Goal: Information Seeking & Learning: Learn about a topic

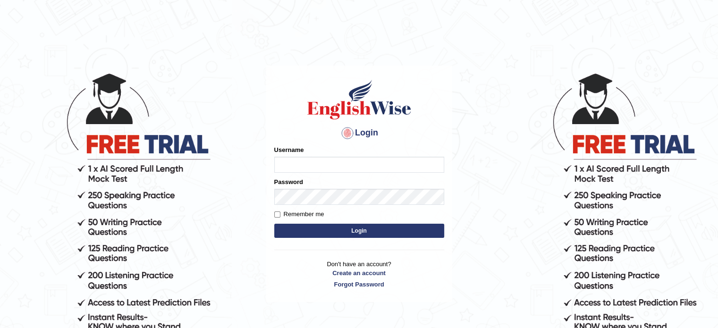
type input "karengonzalez"
click at [374, 227] on button "Login" at bounding box center [359, 231] width 170 height 14
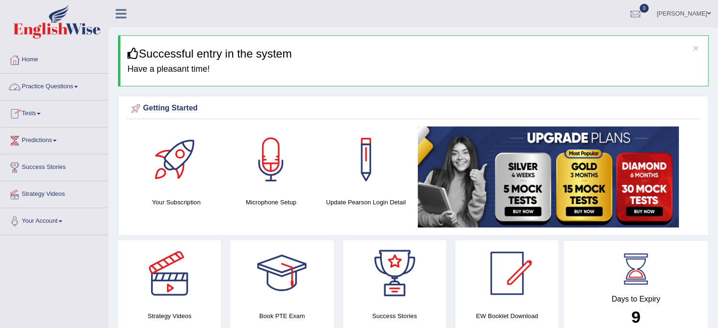
click at [53, 86] on link "Practice Questions" at bounding box center [54, 86] width 108 height 24
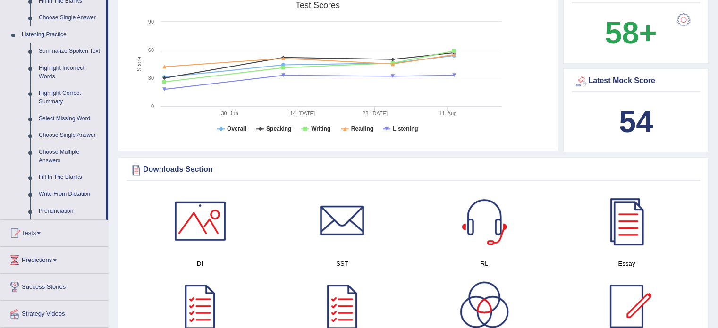
scroll to position [391, 0]
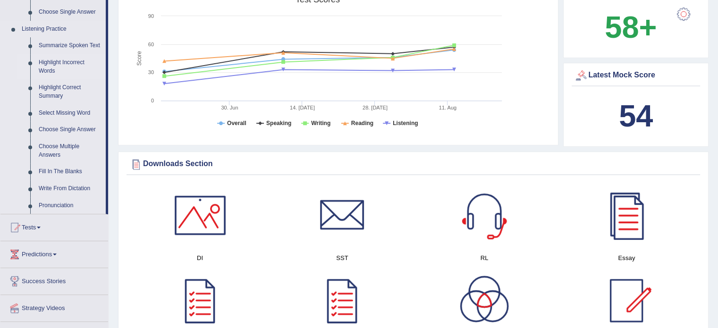
click at [68, 61] on link "Highlight Incorrect Words" at bounding box center [69, 66] width 71 height 25
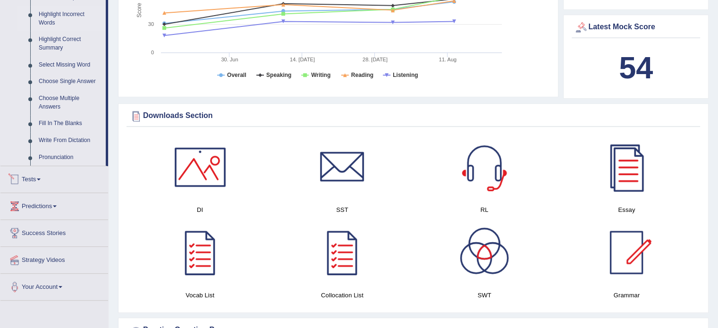
scroll to position [677, 0]
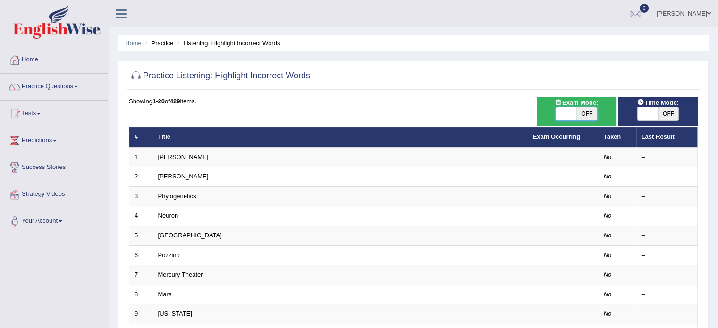
click at [566, 111] on span at bounding box center [566, 113] width 21 height 13
checkbox input "true"
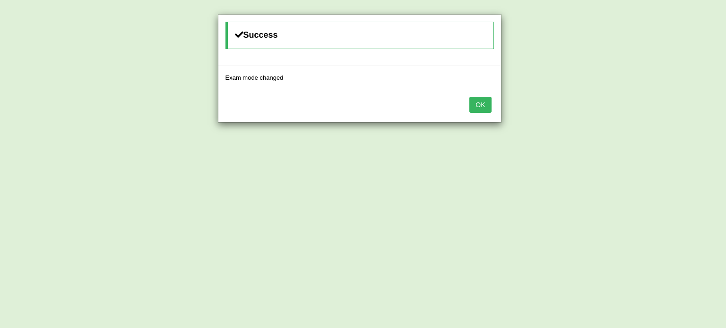
click at [469, 97] on button "OK" at bounding box center [480, 105] width 22 height 16
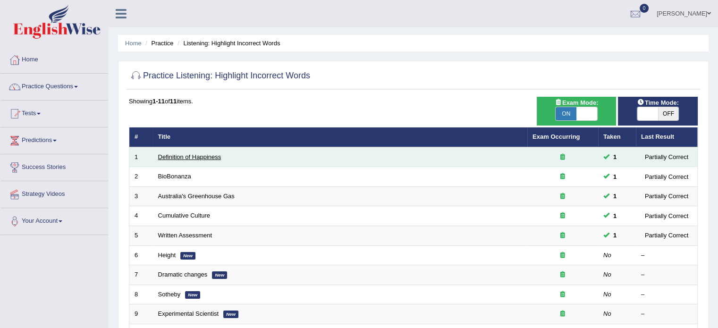
click at [202, 155] on link "Definition of Happiness" at bounding box center [189, 157] width 63 height 7
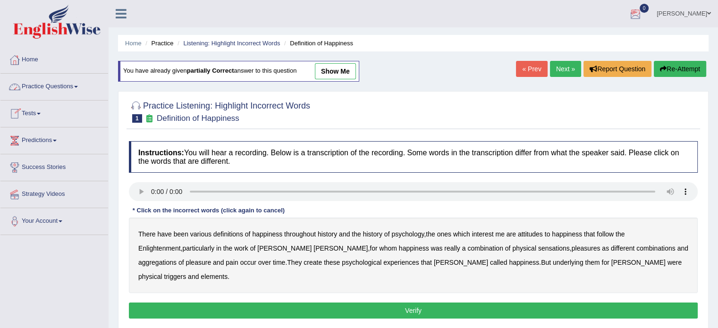
click at [559, 65] on link "Next »" at bounding box center [565, 69] width 31 height 16
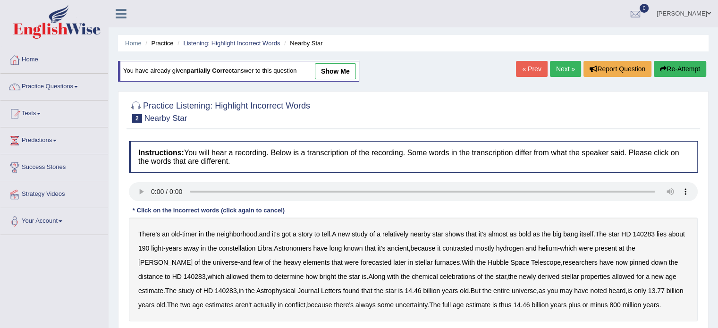
click at [564, 66] on link "Next »" at bounding box center [565, 69] width 31 height 16
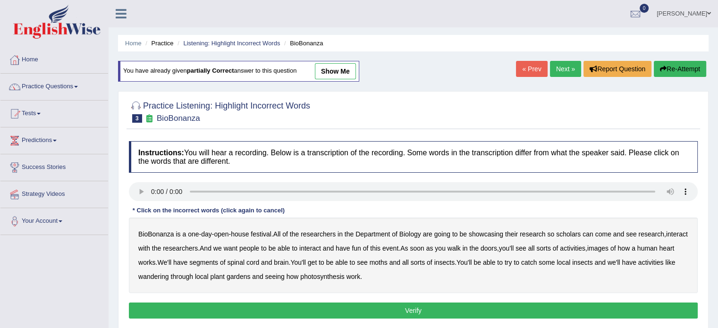
click at [564, 66] on link "Next »" at bounding box center [565, 69] width 31 height 16
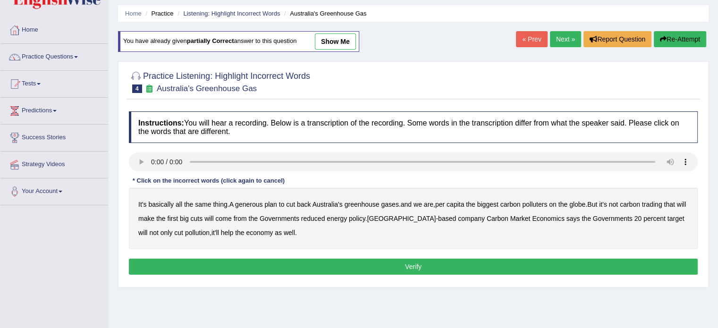
scroll to position [41, 0]
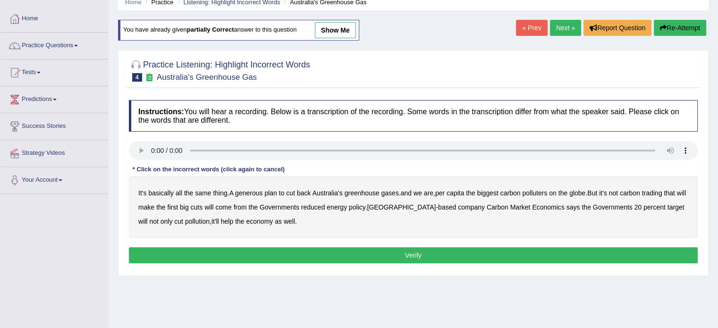
click at [571, 21] on link "Next »" at bounding box center [565, 28] width 31 height 16
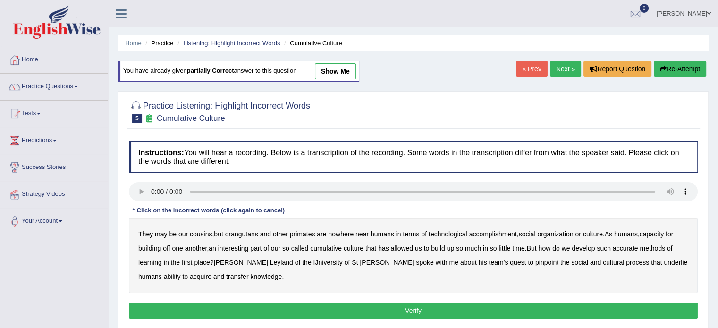
click at [564, 67] on link "Next »" at bounding box center [565, 69] width 31 height 16
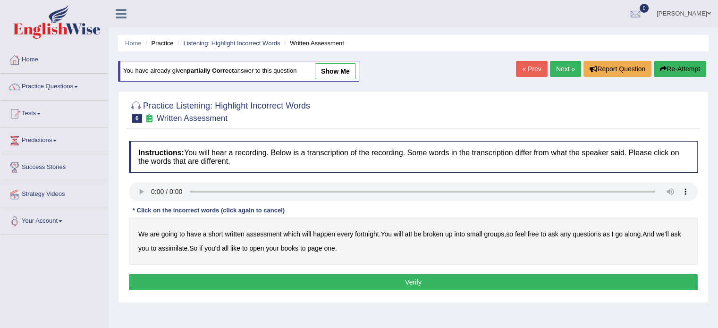
click at [564, 67] on link "Next »" at bounding box center [565, 69] width 31 height 16
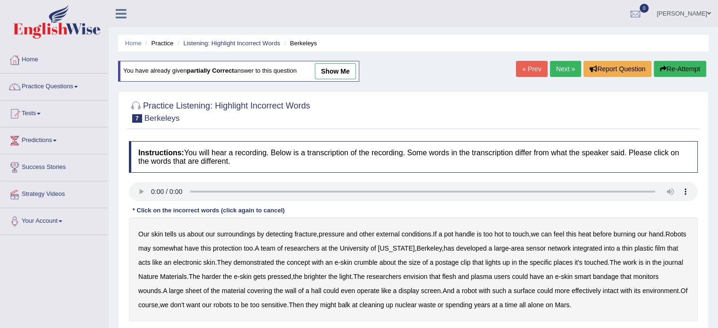
click at [564, 67] on link "Next »" at bounding box center [565, 69] width 31 height 16
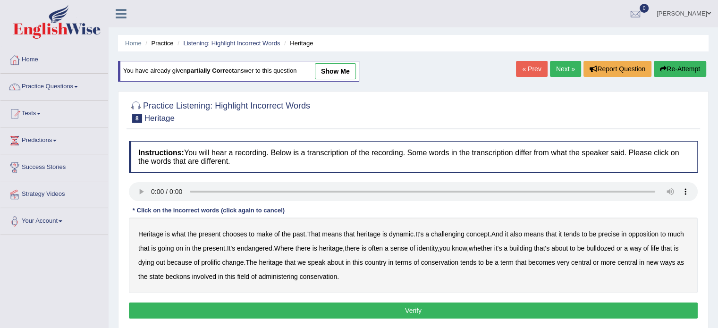
click at [564, 67] on link "Next »" at bounding box center [565, 69] width 31 height 16
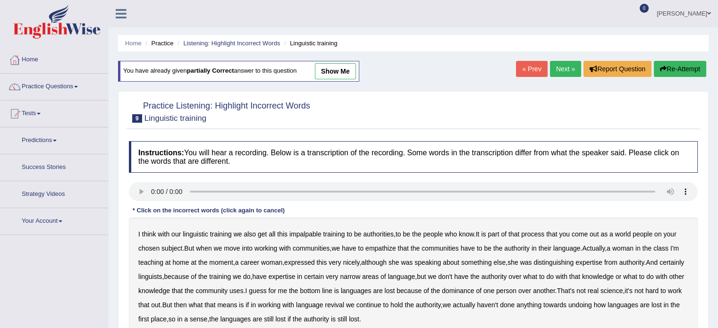
click at [564, 67] on link "Next »" at bounding box center [565, 69] width 31 height 16
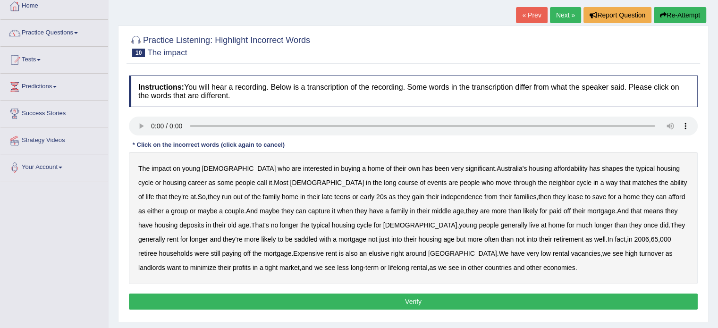
click at [589, 167] on b "has" at bounding box center [594, 169] width 11 height 8
click at [549, 180] on b "neighbor" at bounding box center [562, 183] width 26 height 8
click at [568, 193] on b "lease" at bounding box center [576, 197] width 16 height 8
click at [308, 208] on b "capture" at bounding box center [319, 211] width 22 height 8
click at [179, 225] on b "deposits" at bounding box center [191, 226] width 25 height 8
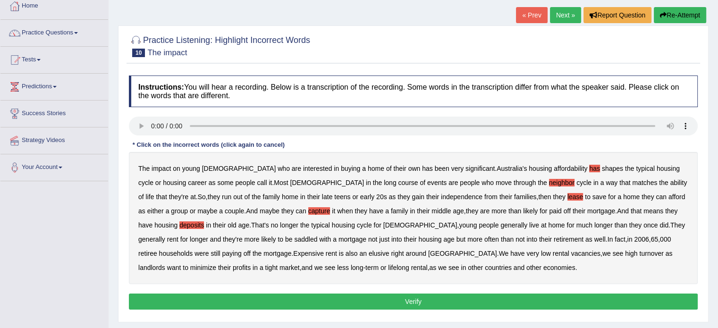
click at [357, 230] on div "The impact on young Australians who are interested in buying a home of their ow…" at bounding box center [413, 218] width 569 height 132
click at [419, 236] on b "housing" at bounding box center [430, 240] width 23 height 8
click at [293, 255] on b "Expensive" at bounding box center [308, 254] width 31 height 8
click at [355, 299] on button "Verify" at bounding box center [413, 302] width 569 height 16
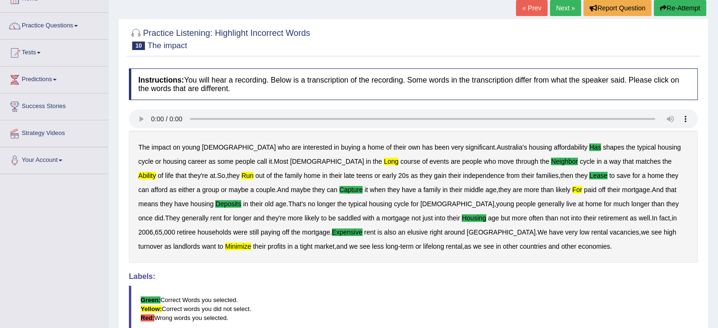
scroll to position [47, 0]
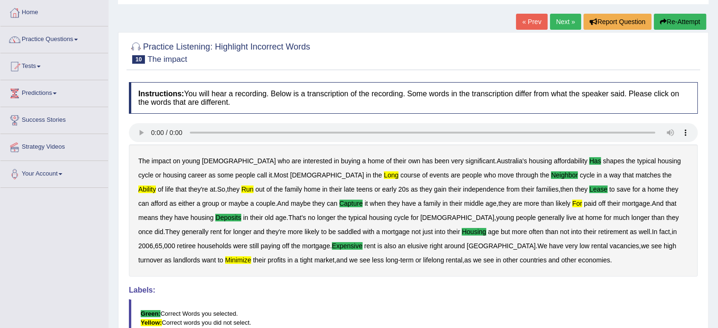
click at [565, 20] on link "Next »" at bounding box center [565, 22] width 31 height 16
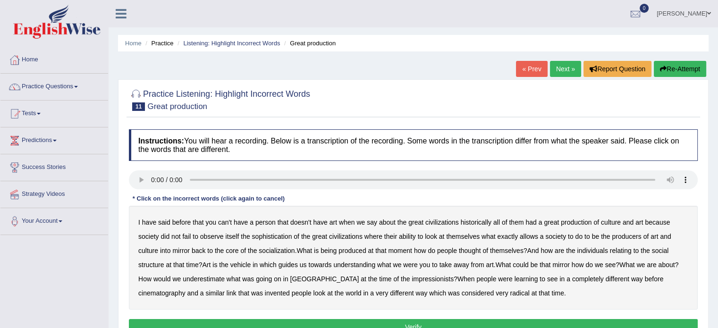
click at [263, 226] on div "I have said before that you can't have a person that doesn't have art when we s…" at bounding box center [413, 258] width 569 height 104
click at [269, 219] on b "person" at bounding box center [266, 223] width 20 height 8
click at [286, 248] on b "socialization" at bounding box center [277, 251] width 36 height 8
click at [429, 323] on button "Verify" at bounding box center [413, 327] width 569 height 16
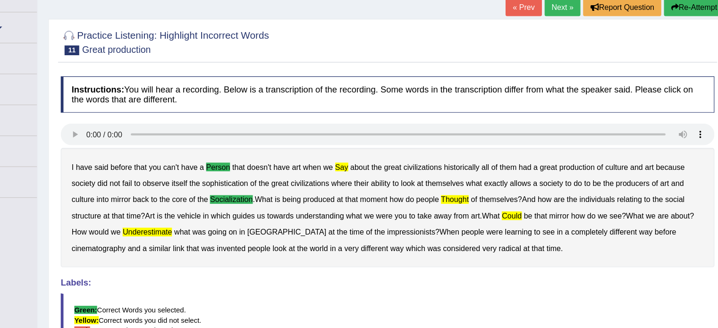
scroll to position [56, 0]
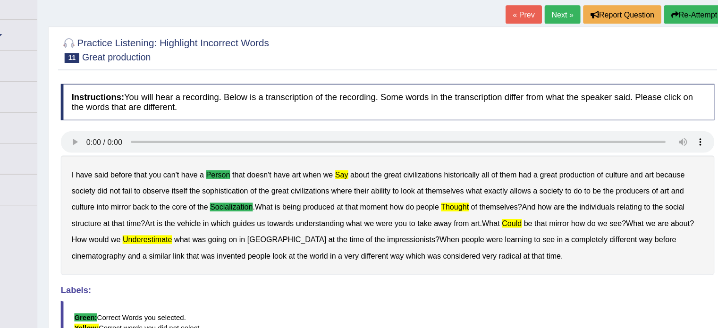
click at [565, 10] on link "Next »" at bounding box center [565, 13] width 31 height 16
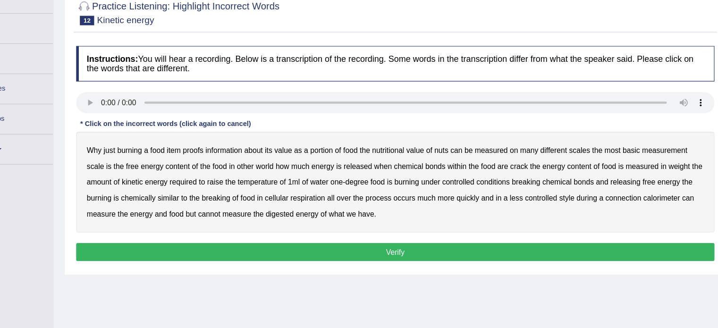
scroll to position [62, 0]
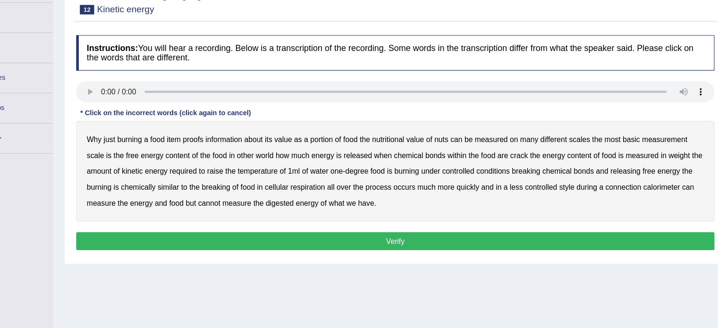
click at [233, 157] on b "proofs" at bounding box center [233, 160] width 18 height 8
click at [450, 161] on b "nuts" at bounding box center [454, 160] width 12 height 8
click at [663, 175] on b "weight" at bounding box center [666, 175] width 19 height 8
click at [280, 200] on b "food" at bounding box center [281, 203] width 13 height 8
click at [272, 203] on b "of" at bounding box center [271, 203] width 6 height 8
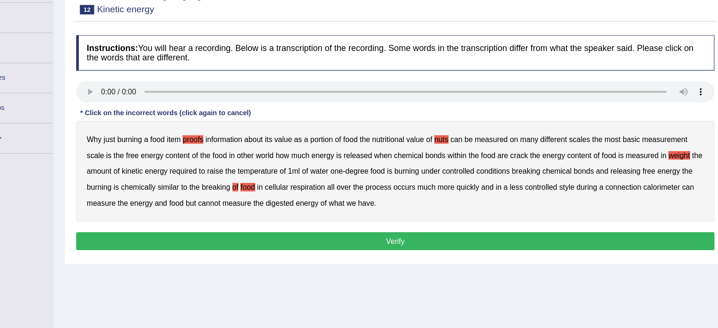
click at [283, 202] on b "food" at bounding box center [281, 203] width 13 height 8
click at [340, 248] on button "Verify" at bounding box center [413, 251] width 569 height 16
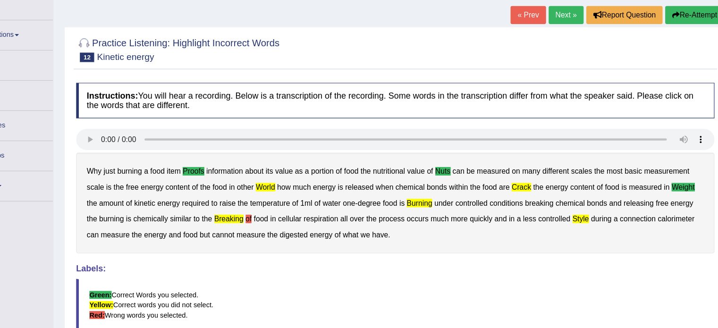
scroll to position [53, 0]
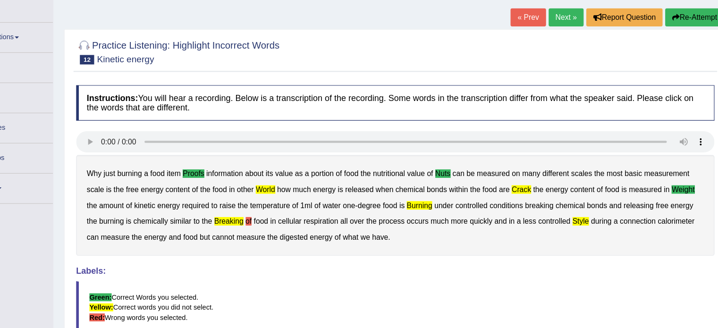
click at [566, 9] on link "Next »" at bounding box center [565, 16] width 31 height 16
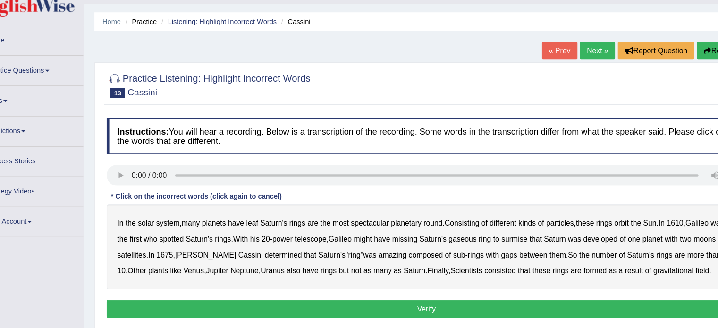
click at [595, 208] on div "In the solar system , many planets have leaf Saturn's rings are the most specta…" at bounding box center [413, 244] width 569 height 76
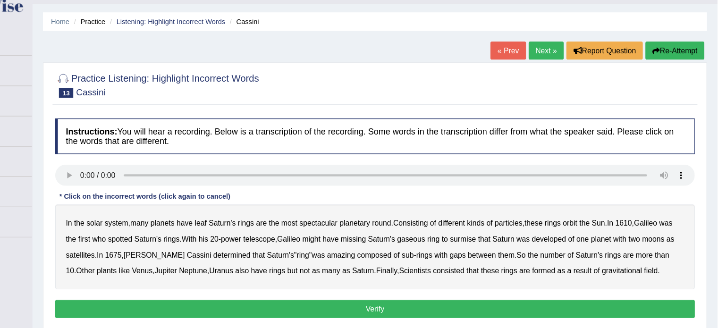
click at [261, 222] on b "leaf" at bounding box center [258, 223] width 11 height 8
click at [573, 238] on b "developed" at bounding box center [568, 237] width 31 height 8
click at [465, 263] on b "consisted" at bounding box center [479, 265] width 28 height 8
click at [426, 298] on button "Verify" at bounding box center [413, 299] width 569 height 16
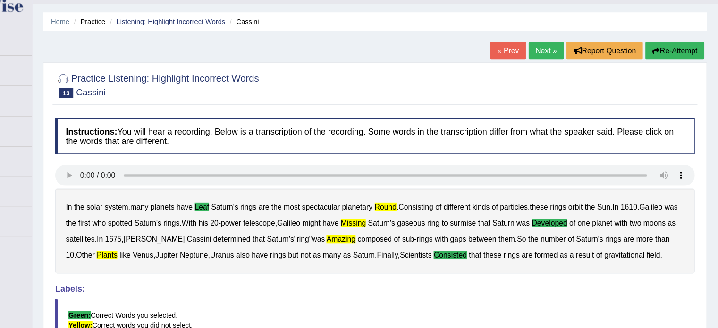
click at [566, 67] on link "Next »" at bounding box center [565, 69] width 31 height 16
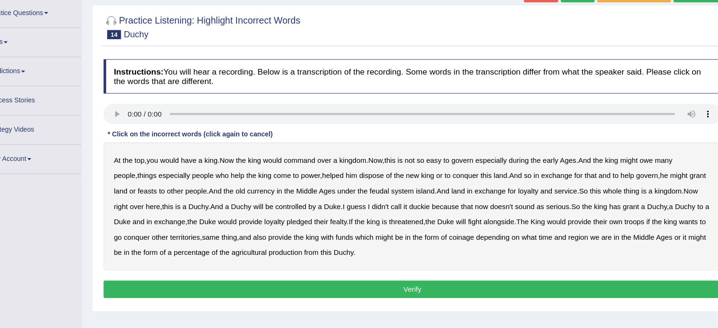
scroll to position [54, 0]
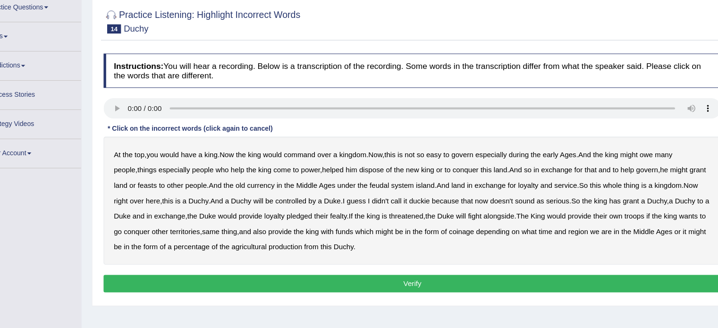
click at [316, 167] on b "command" at bounding box center [309, 168] width 29 height 8
click at [548, 168] on b "early" at bounding box center [541, 168] width 14 height 8
click at [606, 179] on b "help" at bounding box center [612, 183] width 12 height 8
click at [377, 208] on b "didn't" at bounding box center [384, 211] width 16 height 8
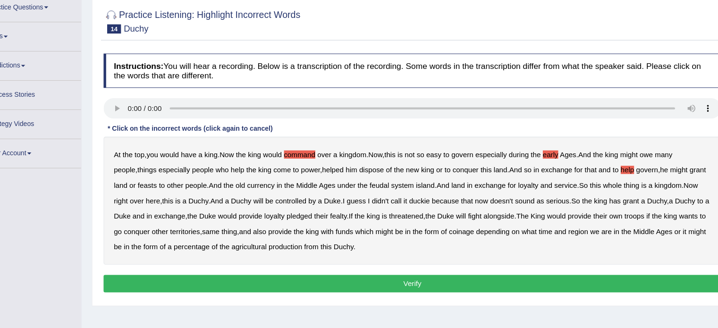
click at [359, 236] on b "funds" at bounding box center [351, 239] width 16 height 8
click at [342, 285] on button "Verify" at bounding box center [413, 287] width 569 height 16
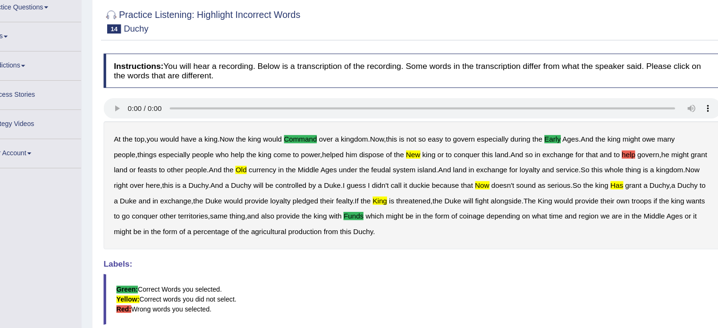
scroll to position [0, 0]
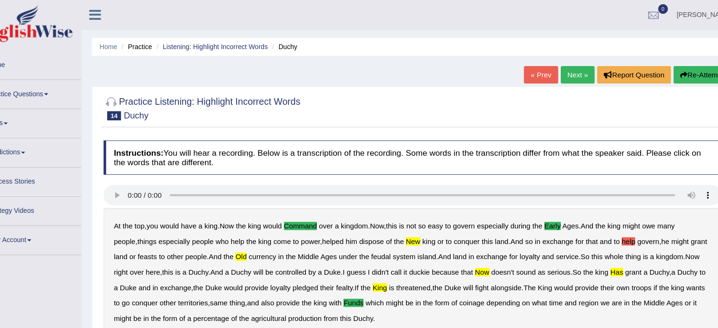
click at [555, 73] on link "Next »" at bounding box center [565, 69] width 31 height 16
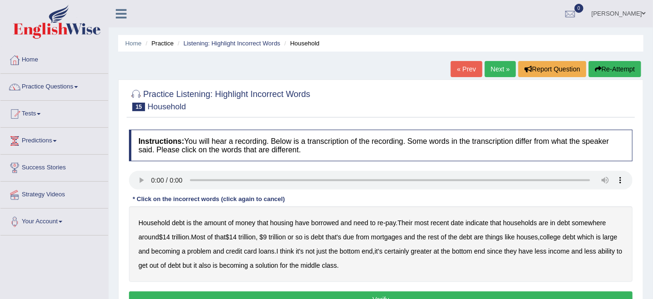
drag, startPoint x: 706, startPoint y: 2, endPoint x: 402, endPoint y: 86, distance: 314.7
click at [402, 86] on div at bounding box center [381, 99] width 504 height 29
click at [145, 234] on b "around" at bounding box center [148, 237] width 21 height 8
click at [324, 237] on b "debt" at bounding box center [317, 237] width 13 height 8
click at [531, 237] on b "houses" at bounding box center [527, 237] width 21 height 8
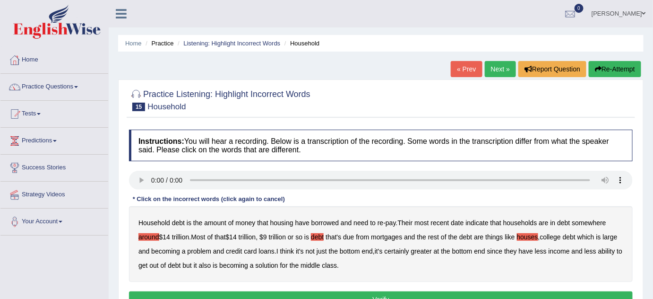
click at [603, 240] on b "large" at bounding box center [610, 237] width 15 height 8
click at [278, 268] on b "solution" at bounding box center [267, 265] width 23 height 8
click at [339, 294] on button "Verify" at bounding box center [381, 299] width 504 height 16
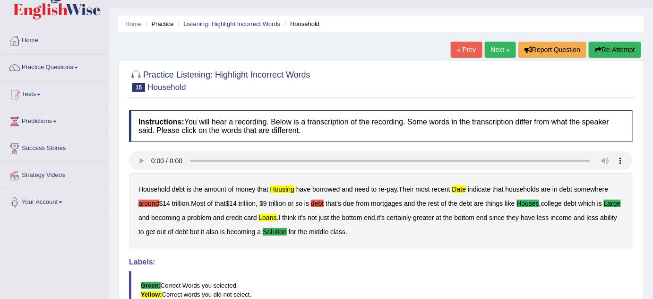
scroll to position [19, 0]
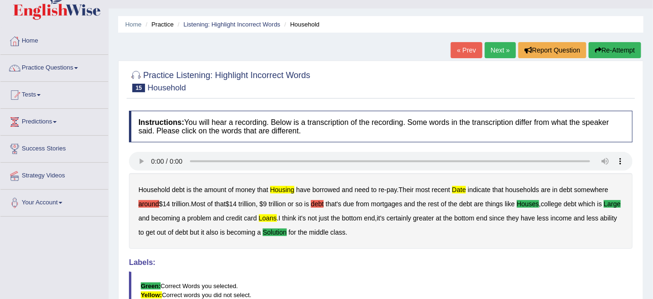
click at [498, 54] on link "Next »" at bounding box center [500, 50] width 31 height 16
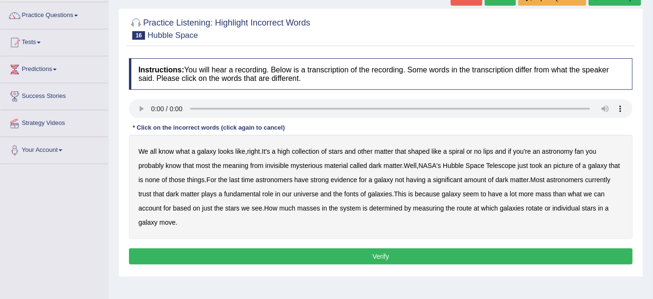
scroll to position [74, 0]
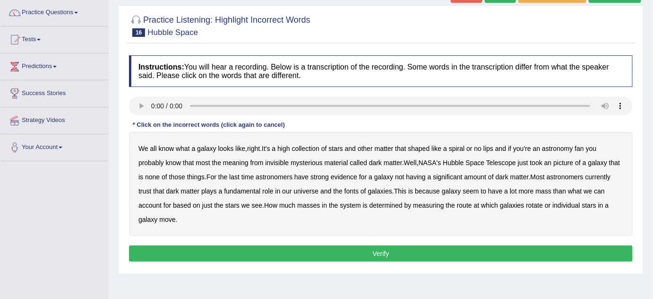
click at [290, 145] on b "high" at bounding box center [283, 149] width 12 height 8
click at [565, 149] on b "astronomy" at bounding box center [557, 149] width 31 height 8
click at [239, 174] on b "last" at bounding box center [234, 177] width 10 height 8
click at [146, 195] on div "We all know what a galaxy looks like , right . It's a high collection of stars …" at bounding box center [381, 184] width 504 height 104
click at [145, 188] on b "trust" at bounding box center [144, 191] width 13 height 8
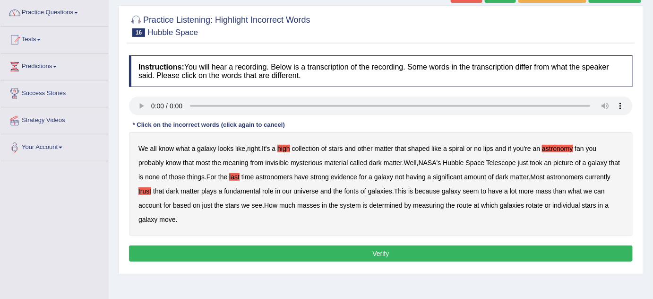
click at [569, 160] on b "picture" at bounding box center [563, 163] width 20 height 8
click at [352, 192] on b "fonts" at bounding box center [351, 191] width 14 height 8
click at [343, 255] on button "Verify" at bounding box center [381, 253] width 504 height 16
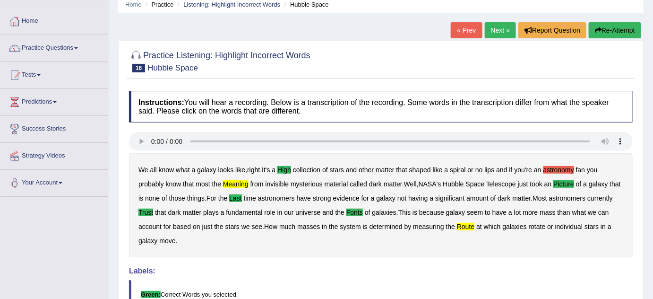
scroll to position [38, 0]
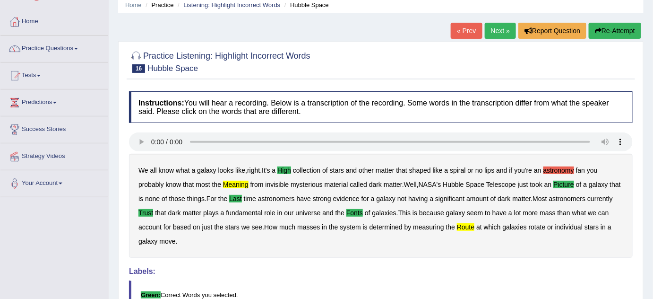
click at [500, 31] on link "Next »" at bounding box center [500, 31] width 31 height 16
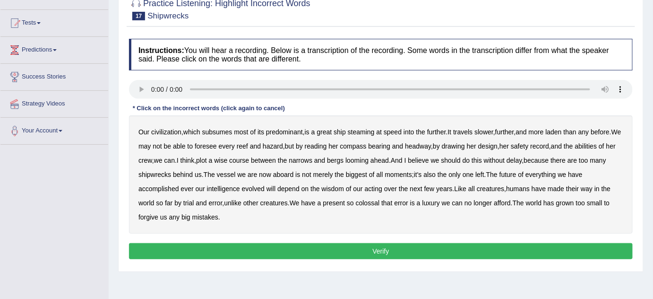
scroll to position [92, 0]
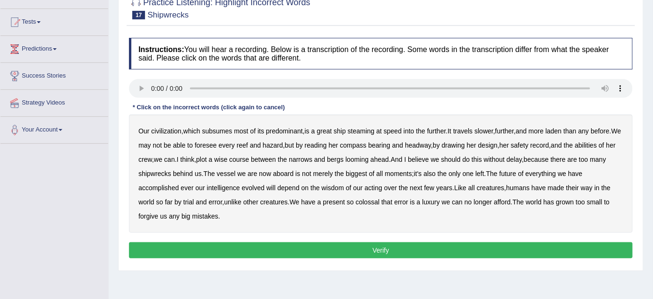
click at [289, 132] on b "predominant" at bounding box center [284, 131] width 37 height 8
click at [490, 129] on b "slower" at bounding box center [483, 131] width 19 height 8
click at [465, 147] on b "drawing" at bounding box center [453, 145] width 23 height 8
click at [461, 157] on b "should" at bounding box center [450, 159] width 19 height 8
click at [186, 185] on b "ever" at bounding box center [187, 188] width 13 height 8
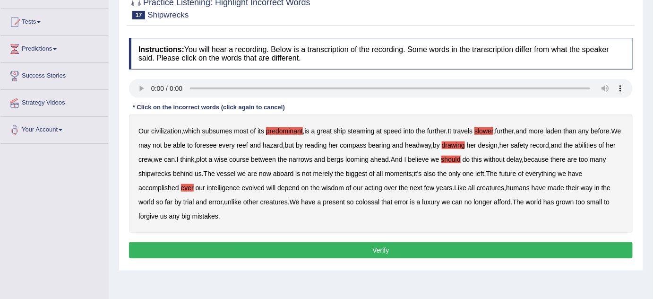
click at [322, 249] on button "Verify" at bounding box center [381, 250] width 504 height 16
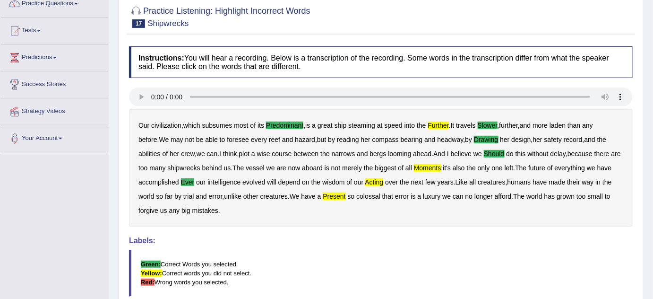
scroll to position [0, 0]
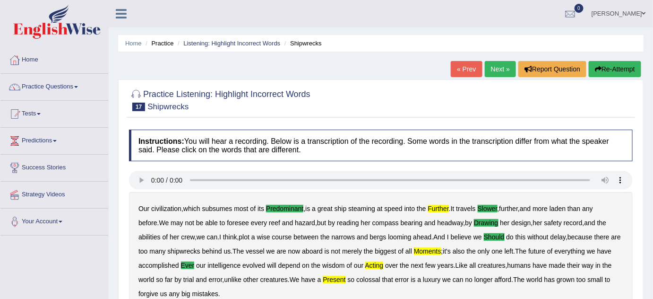
click at [496, 70] on link "Next »" at bounding box center [500, 69] width 31 height 16
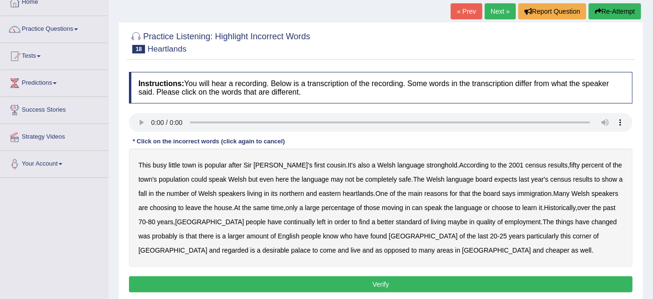
scroll to position [61, 0]
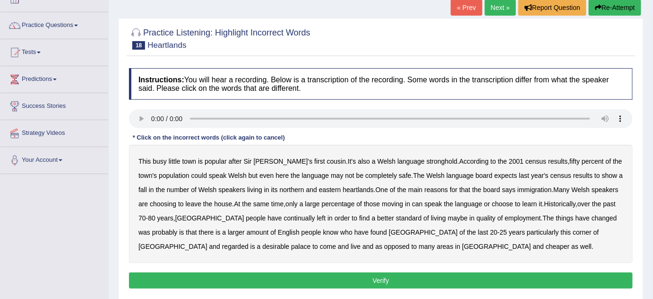
click at [219, 164] on div "This busy little town is popular after [PERSON_NAME] first cousin . It's also a…" at bounding box center [381, 204] width 504 height 118
click at [219, 157] on b "popular" at bounding box center [216, 161] width 22 height 8
click at [570, 160] on b "fifty" at bounding box center [575, 161] width 10 height 8
click at [524, 186] on b "immigration" at bounding box center [534, 190] width 34 height 8
click at [431, 216] on b "living" at bounding box center [438, 218] width 15 height 8
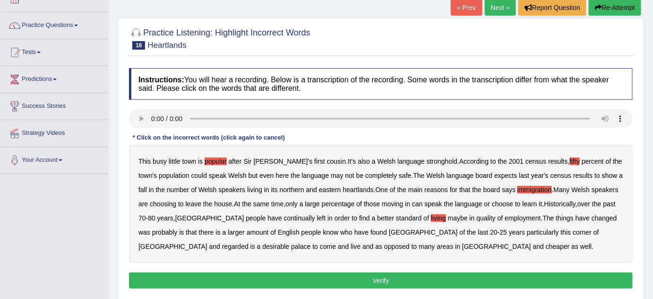
click at [342, 278] on button "Verify" at bounding box center [381, 280] width 504 height 16
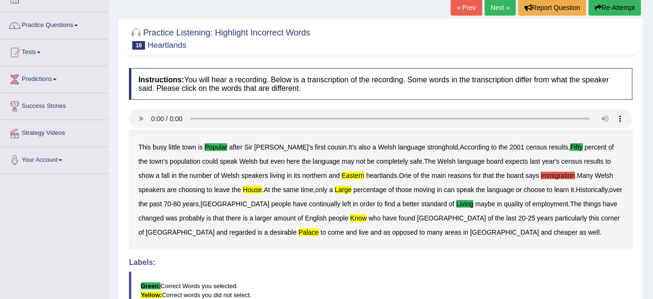
click at [487, 5] on link "Next »" at bounding box center [500, 8] width 31 height 16
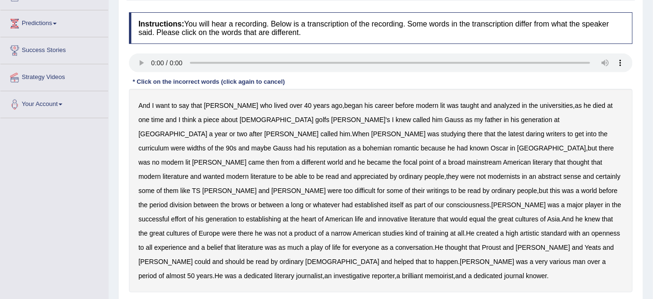
scroll to position [120, 0]
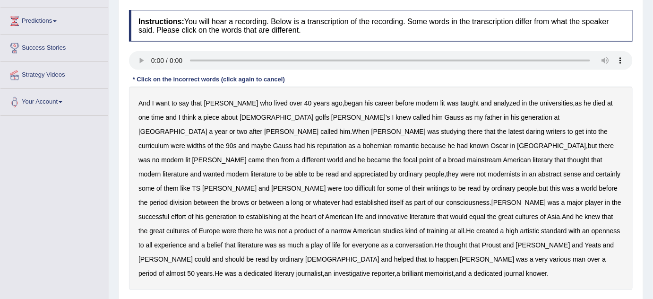
click at [274, 100] on b "lived" at bounding box center [281, 103] width 14 height 8
click at [304, 100] on b "40" at bounding box center [308, 103] width 8 height 8
click at [533, 159] on b "literary" at bounding box center [543, 160] width 20 height 8
click at [498, 227] on b "created" at bounding box center [487, 231] width 22 height 8
click at [323, 241] on b "play" at bounding box center [317, 245] width 12 height 8
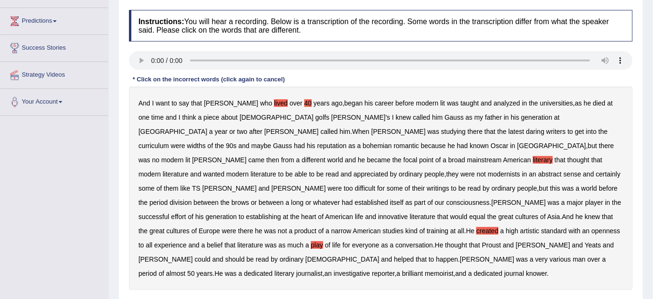
click at [526, 269] on b "knower" at bounding box center [536, 273] width 21 height 8
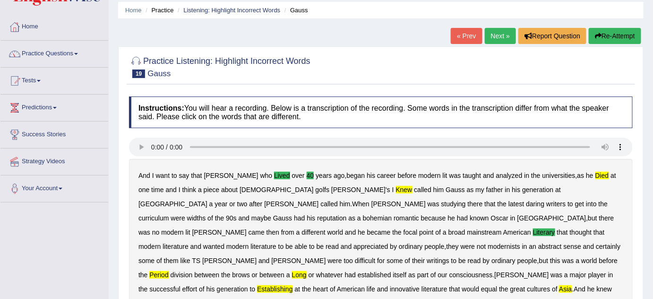
scroll to position [24, 0]
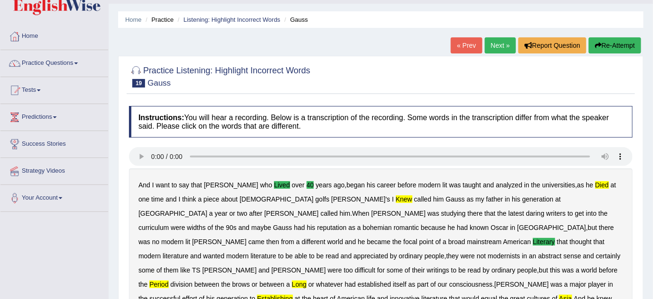
click at [501, 47] on link "Next »" at bounding box center [500, 45] width 31 height 16
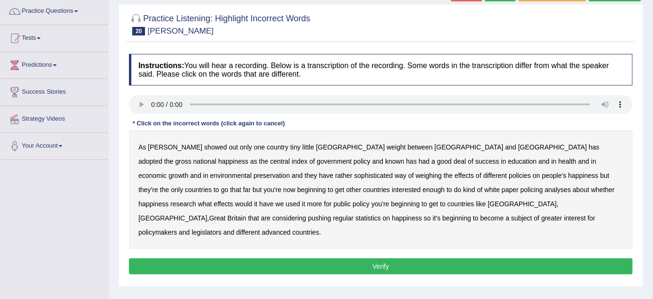
scroll to position [80, 0]
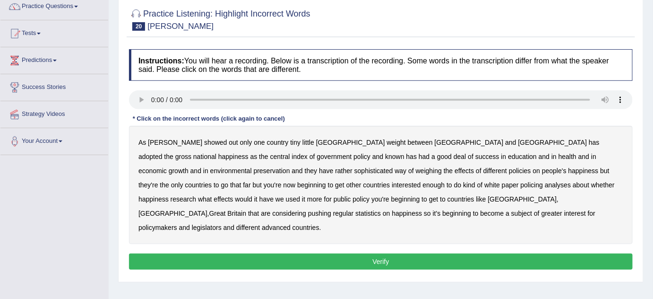
click at [229, 141] on b "out" at bounding box center [233, 142] width 9 height 8
click at [229, 143] on b "out" at bounding box center [233, 142] width 9 height 8
click at [240, 141] on b "only" at bounding box center [246, 142] width 12 height 8
click at [385, 155] on b "known" at bounding box center [394, 157] width 19 height 8
click at [416, 171] on b "weighing" at bounding box center [429, 171] width 26 height 8
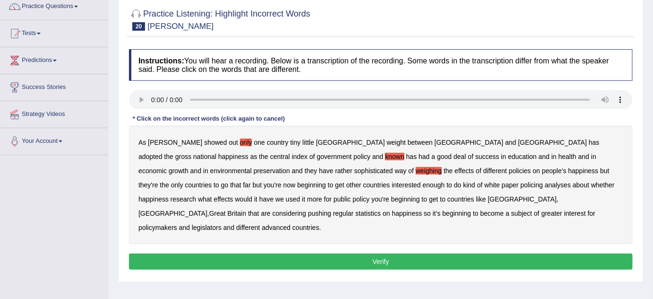
click at [207, 209] on b "Finland" at bounding box center [172, 213] width 69 height 8
click at [310, 253] on button "Verify" at bounding box center [381, 261] width 504 height 16
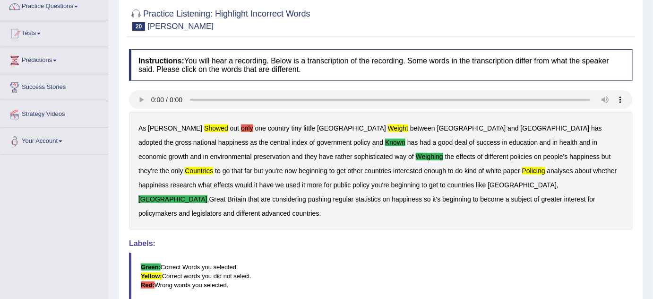
scroll to position [0, 0]
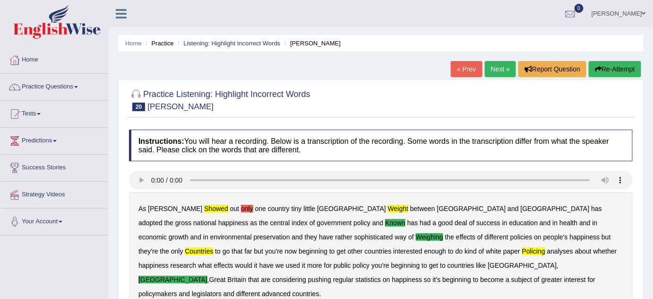
click at [500, 67] on link "Next »" at bounding box center [500, 69] width 31 height 16
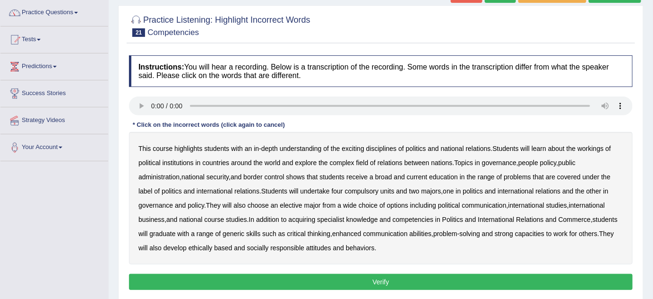
scroll to position [113, 0]
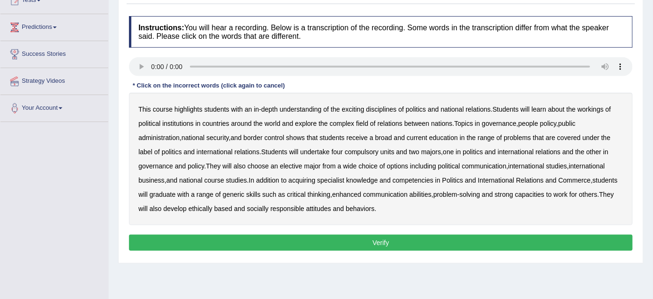
click at [190, 107] on b "highlights" at bounding box center [188, 109] width 28 height 8
click at [457, 107] on b "national" at bounding box center [452, 109] width 23 height 8
click at [538, 123] on b "people" at bounding box center [528, 124] width 20 height 8
click at [212, 179] on b "course" at bounding box center [214, 180] width 20 height 8
click at [296, 234] on button "Verify" at bounding box center [381, 242] width 504 height 16
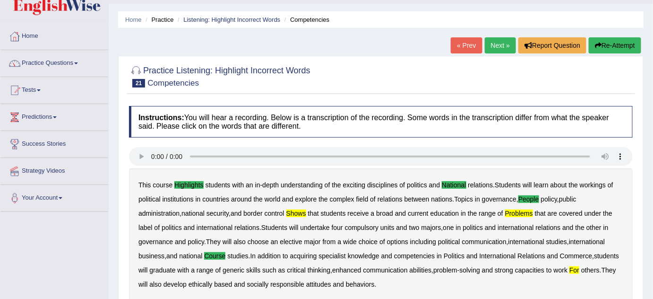
scroll to position [21, 0]
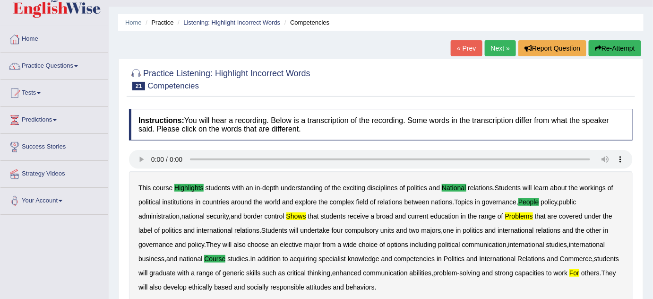
click at [496, 47] on link "Next »" at bounding box center [500, 48] width 31 height 16
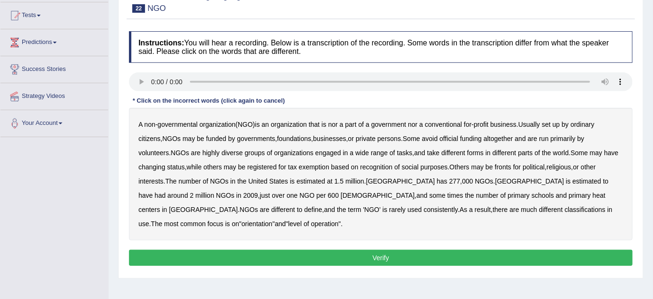
scroll to position [103, 0]
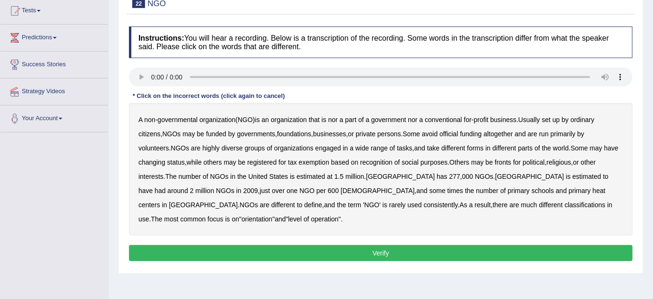
click at [462, 127] on div "A non - governmental organization ( NGO ) is an organization that is nor a part…" at bounding box center [381, 169] width 504 height 132
click at [458, 134] on b "official" at bounding box center [448, 134] width 18 height 8
click at [408, 145] on b "tasks" at bounding box center [405, 148] width 16 height 8
click at [429, 193] on b "some" at bounding box center [437, 191] width 16 height 8
click at [521, 204] on b "much" at bounding box center [529, 205] width 16 height 8
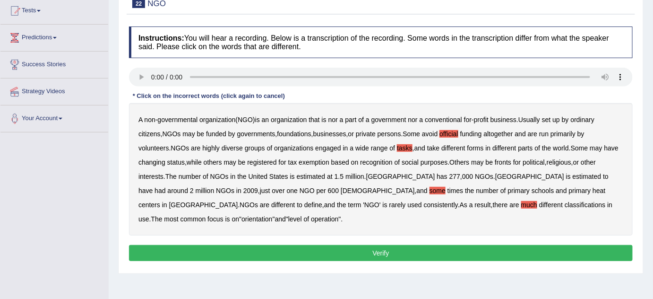
click at [364, 245] on button "Verify" at bounding box center [381, 253] width 504 height 16
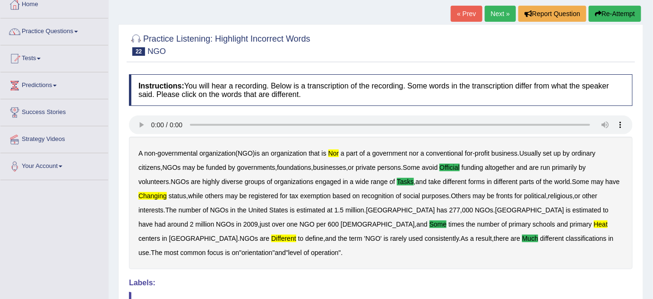
scroll to position [51, 0]
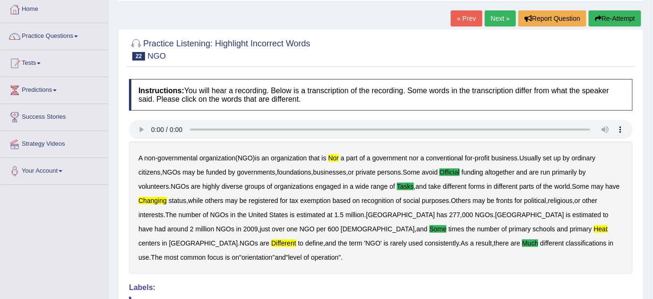
click at [501, 17] on link "Next »" at bounding box center [500, 18] width 31 height 16
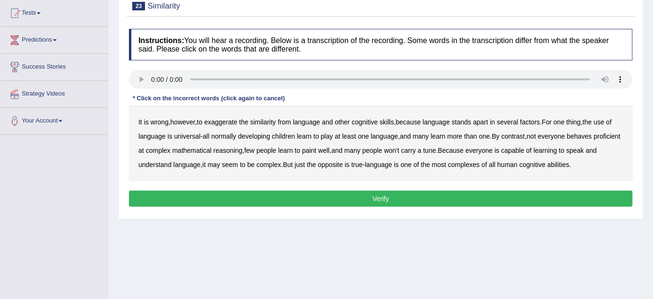
scroll to position [101, 0]
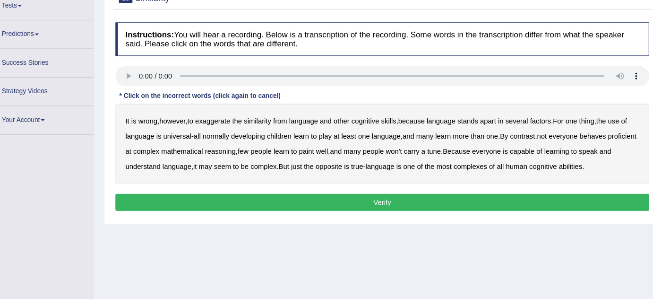
click at [286, 120] on b "from" at bounding box center [284, 122] width 13 height 8
click at [530, 119] on b "factors" at bounding box center [530, 122] width 20 height 8
click at [324, 137] on b "play" at bounding box center [327, 136] width 12 height 8
click at [281, 166] on b "complex" at bounding box center [268, 165] width 25 height 8
click at [437, 135] on b "learn" at bounding box center [438, 136] width 15 height 8
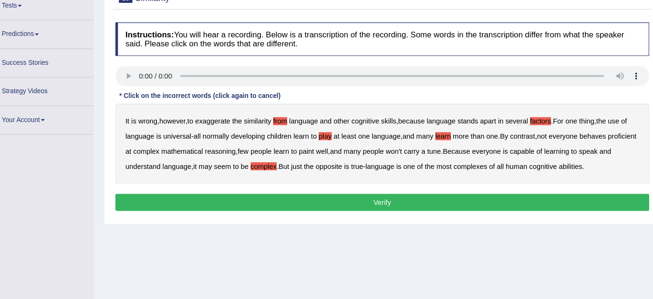
click at [585, 135] on b "behaves" at bounding box center [579, 136] width 25 height 8
click at [465, 197] on button "Verify" at bounding box center [381, 198] width 504 height 16
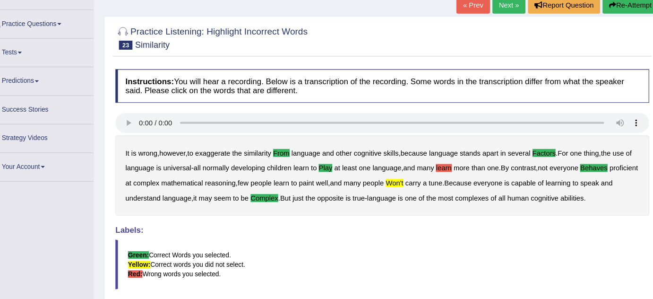
scroll to position [44, 0]
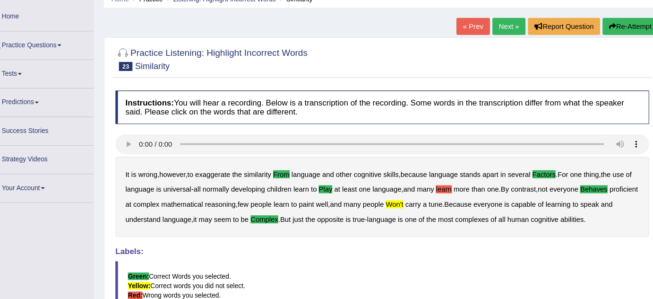
click at [500, 25] on link "Next »" at bounding box center [500, 25] width 31 height 16
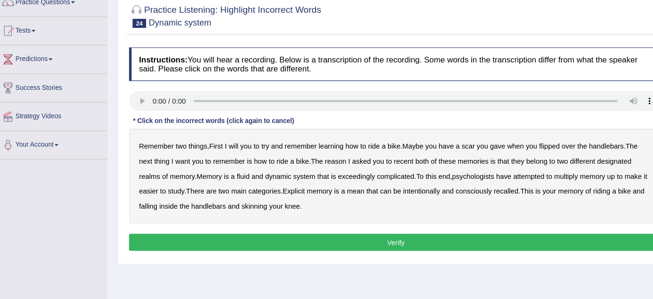
scroll to position [76, 0]
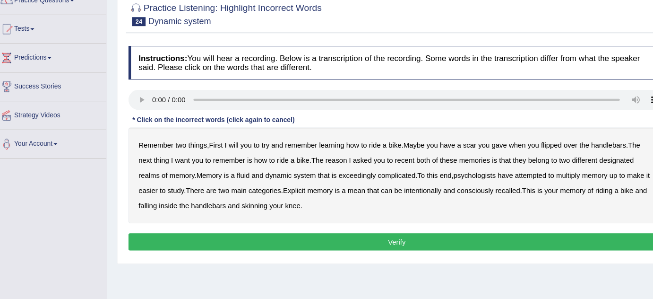
click at [248, 266] on div "Home Practice Listening: Highlight Incorrect Words Dynamic system « Prev Next »…" at bounding box center [381, 160] width 544 height 472
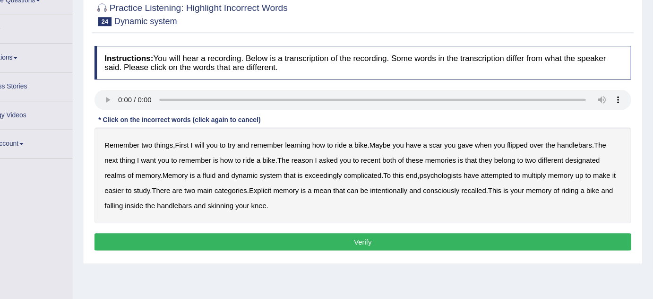
click at [226, 145] on b "will" at bounding box center [227, 147] width 9 height 8
click at [481, 145] on b "gave" at bounding box center [477, 147] width 14 height 8
click at [548, 171] on b "multiply" at bounding box center [541, 175] width 22 height 8
click at [168, 205] on b "inside" at bounding box center [165, 204] width 17 height 8
click at [236, 230] on button "Verify" at bounding box center [381, 238] width 504 height 16
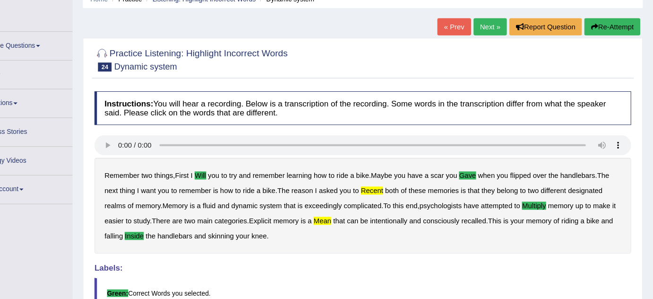
scroll to position [22, 0]
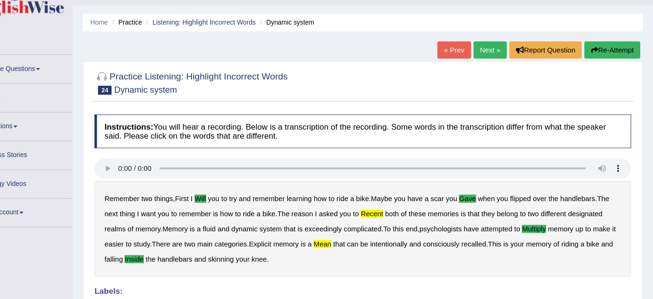
click at [501, 44] on link "Next »" at bounding box center [500, 47] width 31 height 16
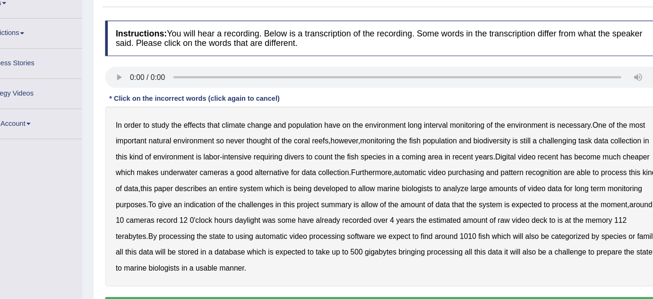
scroll to position [87, 0]
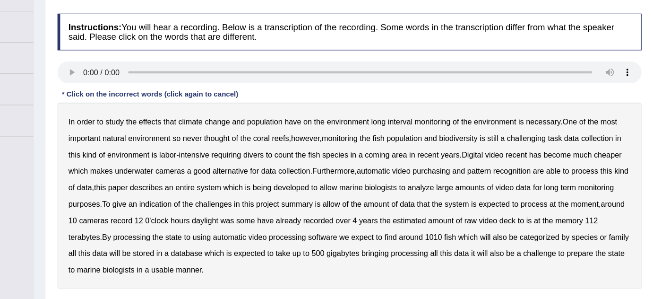
drag, startPoint x: 308, startPoint y: 136, endPoint x: 402, endPoint y: 154, distance: 96.2
click at [402, 154] on div "In order to study the effects that climate change and population have on the en…" at bounding box center [381, 199] width 504 height 161
click at [409, 162] on b "coming" at bounding box center [404, 164] width 21 height 8
click at [537, 191] on b "data" at bounding box center [530, 192] width 13 height 8
click at [373, 205] on b "allow" at bounding box center [365, 207] width 15 height 8
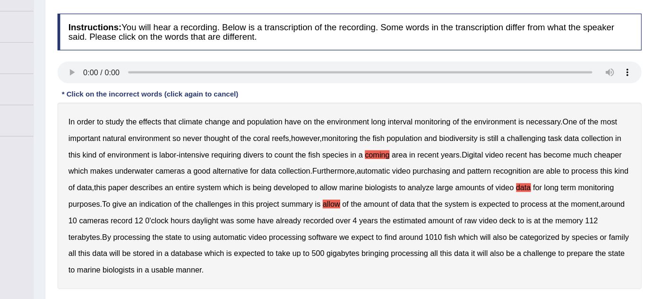
click at [415, 250] on b "bringing" at bounding box center [403, 249] width 24 height 8
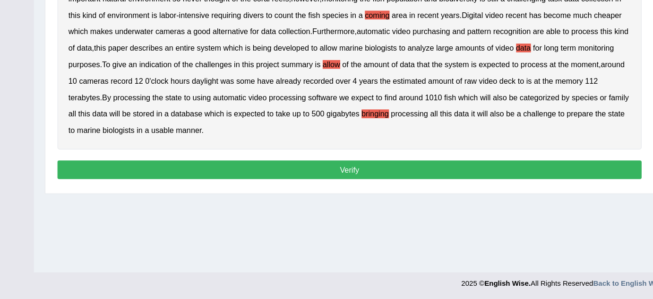
scroll to position [197, 0]
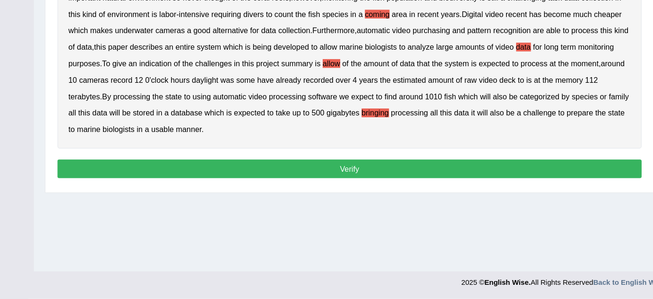
click at [597, 183] on button "Verify" at bounding box center [381, 187] width 504 height 16
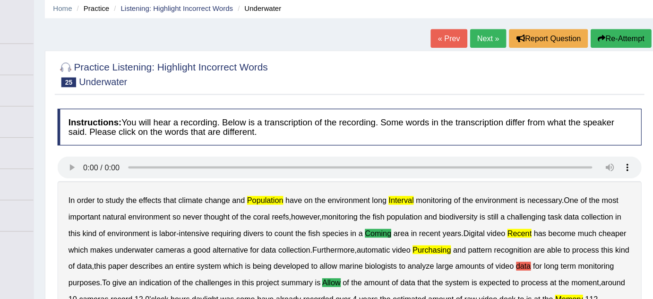
scroll to position [34, 0]
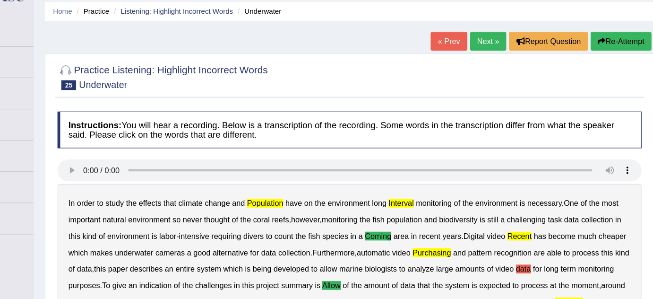
click at [493, 37] on link "Next »" at bounding box center [500, 35] width 31 height 16
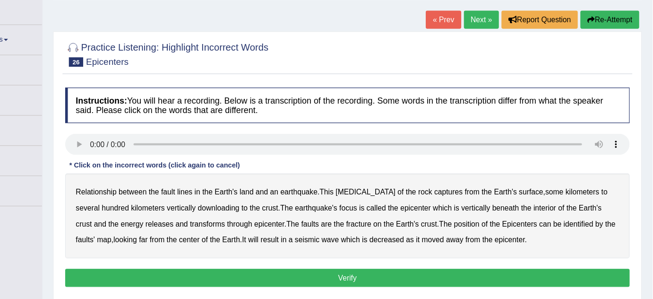
scroll to position [50, 0]
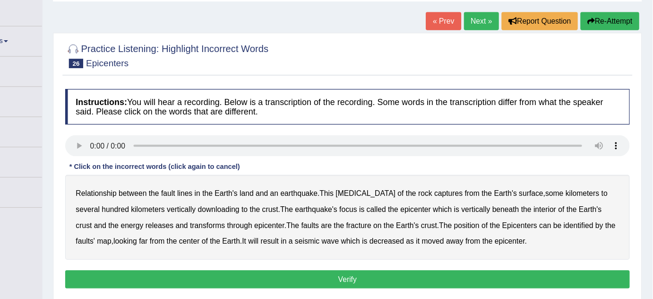
click at [294, 170] on b "land" at bounding box center [290, 173] width 12 height 8
click at [195, 213] on b "far" at bounding box center [199, 215] width 8 height 8
click at [303, 216] on b "result" at bounding box center [311, 215] width 16 height 8
click at [311, 241] on button "Verify" at bounding box center [381, 249] width 504 height 16
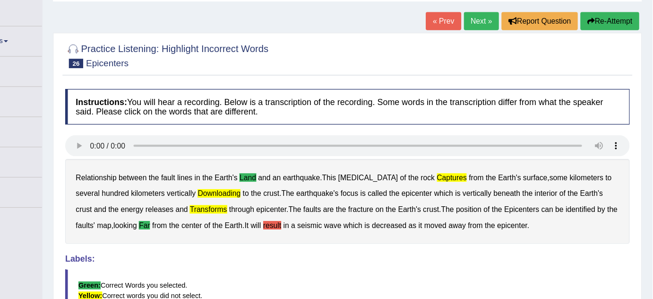
click at [498, 17] on link "Next »" at bounding box center [500, 19] width 31 height 16
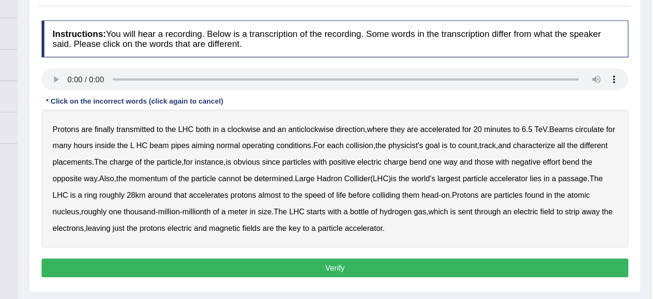
scroll to position [97, 0]
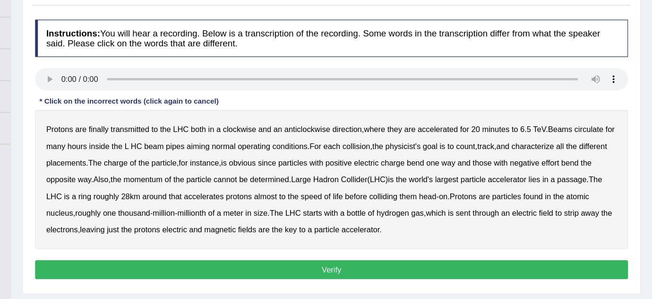
click at [277, 136] on b "aiming" at bounding box center [266, 140] width 19 height 8
click at [172, 152] on b "placements" at bounding box center [155, 154] width 34 height 8
click at [574, 151] on b "effort" at bounding box center [566, 154] width 15 height 8
click at [598, 167] on b "passage" at bounding box center [584, 168] width 25 height 8
click at [212, 126] on b "transmitted" at bounding box center [209, 125] width 33 height 8
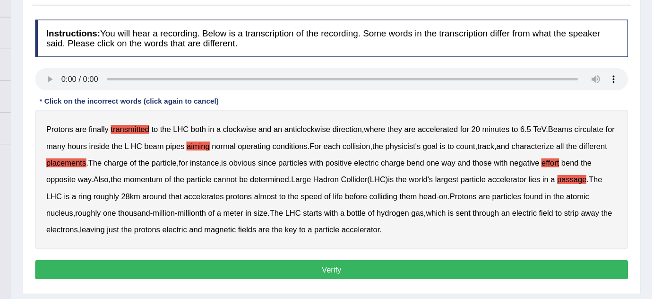
click at [383, 241] on button "Verify" at bounding box center [381, 244] width 504 height 16
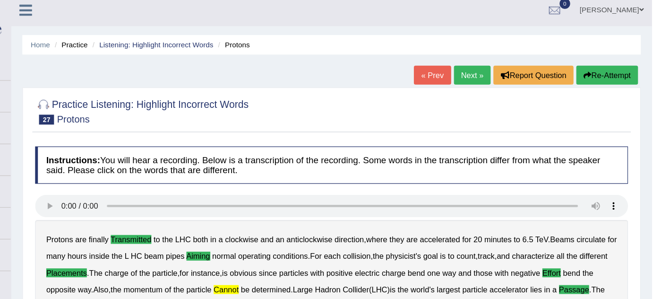
scroll to position [1, 0]
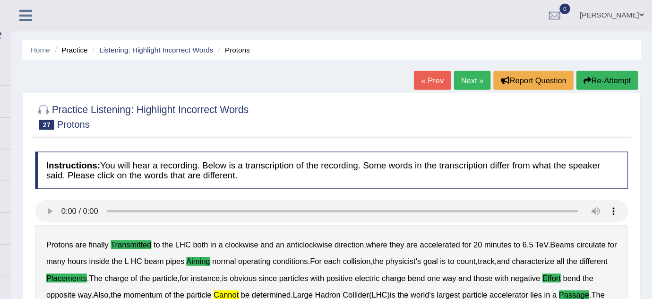
click at [501, 66] on link "Next »" at bounding box center [500, 68] width 31 height 16
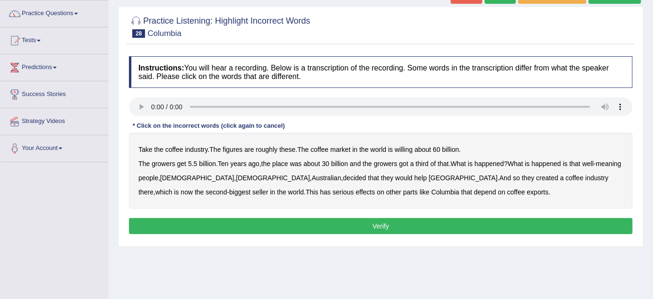
scroll to position [86, 0]
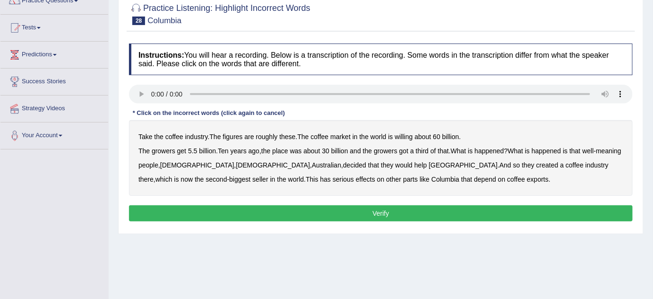
click at [403, 134] on b "willing" at bounding box center [404, 137] width 18 height 8
click at [287, 152] on b "place" at bounding box center [280, 151] width 16 height 8
click at [312, 164] on b "Australian" at bounding box center [326, 165] width 29 height 8
click at [252, 179] on b "seller" at bounding box center [260, 179] width 16 height 8
click at [403, 177] on b "parts" at bounding box center [410, 179] width 15 height 8
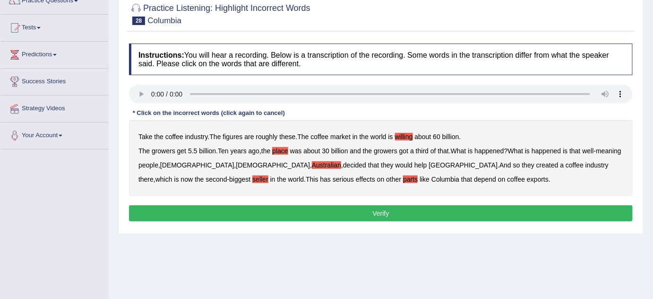
click at [304, 207] on button "Verify" at bounding box center [381, 213] width 504 height 16
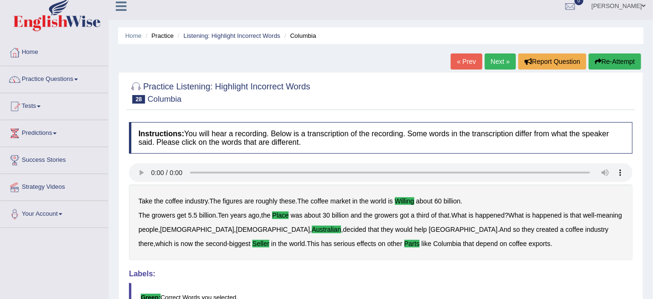
scroll to position [1, 0]
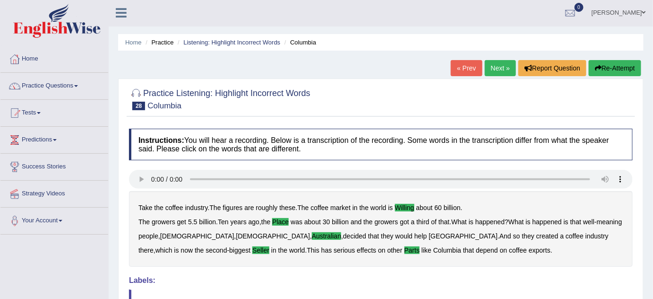
click at [501, 65] on link "Next »" at bounding box center [500, 68] width 31 height 16
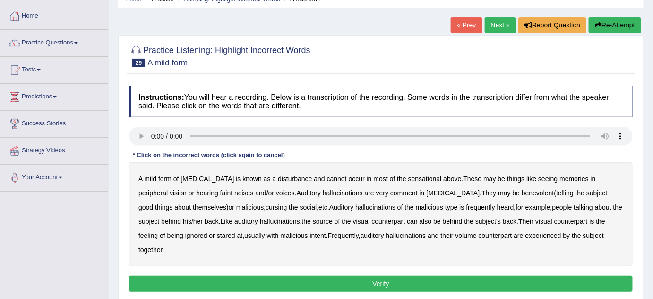
scroll to position [34, 0]
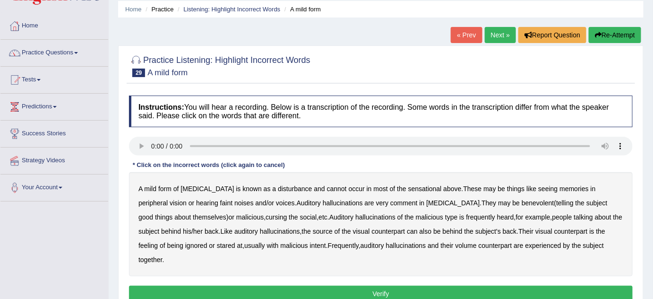
click at [417, 188] on b "sensational" at bounding box center [425, 189] width 34 height 8
click at [220, 203] on b "faint" at bounding box center [226, 203] width 12 height 8
click at [265, 217] on div "A mild form of [MEDICAL_DATA] is known as a disturbance and cannot occur in mos…" at bounding box center [381, 224] width 504 height 104
click at [300, 214] on b "social" at bounding box center [308, 217] width 17 height 8
click at [185, 244] on b "ignored" at bounding box center [196, 245] width 22 height 8
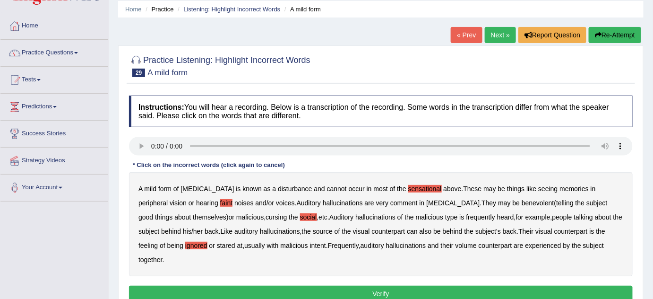
click at [455, 243] on b "volume" at bounding box center [465, 245] width 21 height 8
click at [401, 285] on button "Verify" at bounding box center [381, 293] width 504 height 16
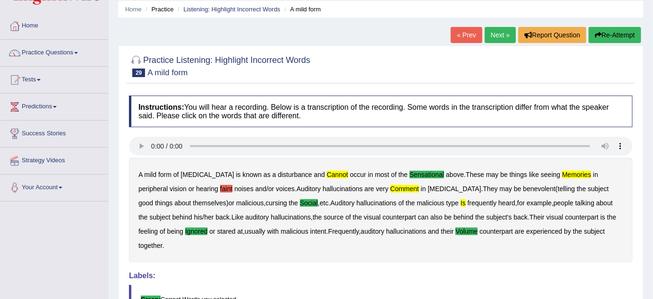
click at [501, 32] on link "Next »" at bounding box center [500, 35] width 31 height 16
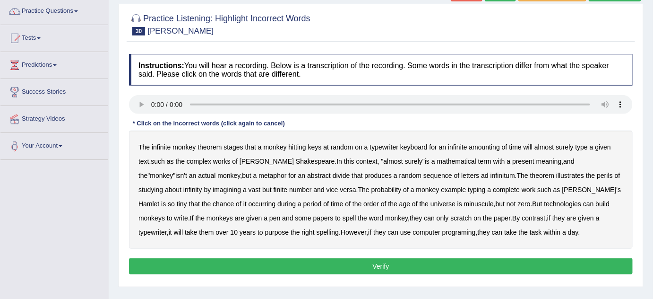
scroll to position [77, 0]
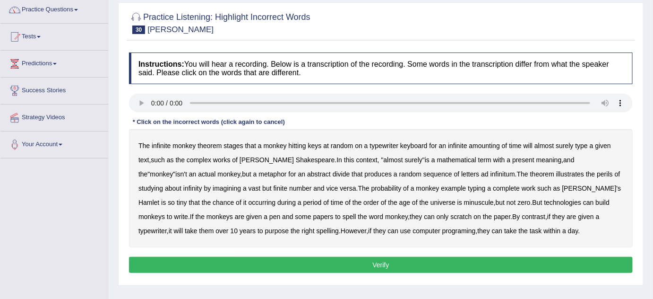
click at [512, 158] on b "present" at bounding box center [523, 160] width 22 height 8
click at [596, 204] on b "build" at bounding box center [603, 202] width 14 height 8
click at [495, 263] on button "Verify" at bounding box center [381, 264] width 504 height 16
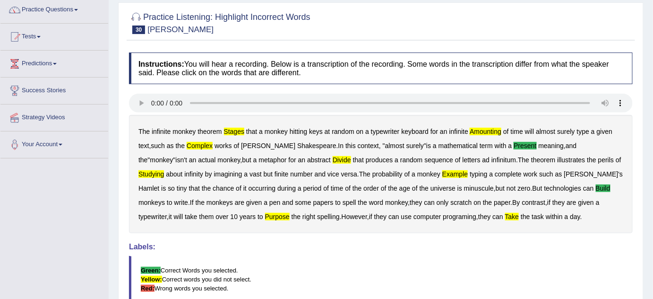
scroll to position [86, 0]
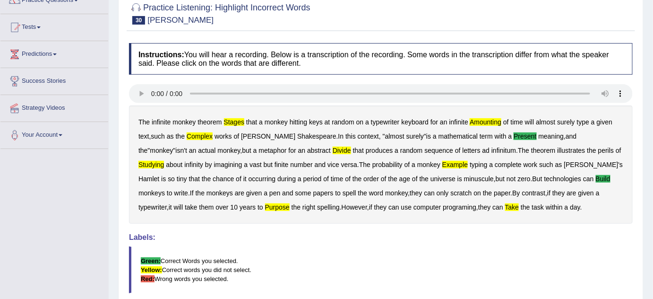
drag, startPoint x: 649, startPoint y: 128, endPoint x: 654, endPoint y: 189, distance: 62.1
click at [652, 189] on html "Toggle navigation Home Practice Questions Speaking Practice Read Aloud Repeat S…" at bounding box center [326, 63] width 653 height 299
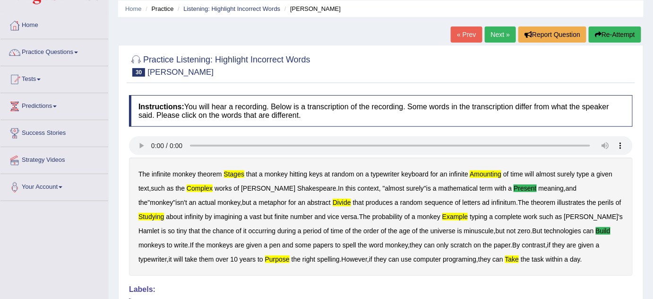
scroll to position [3, 0]
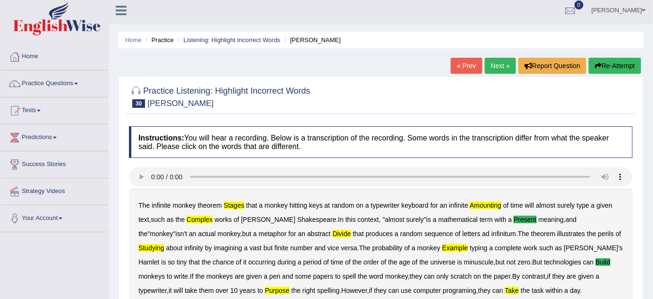
click at [492, 67] on link "Next »" at bounding box center [500, 66] width 31 height 16
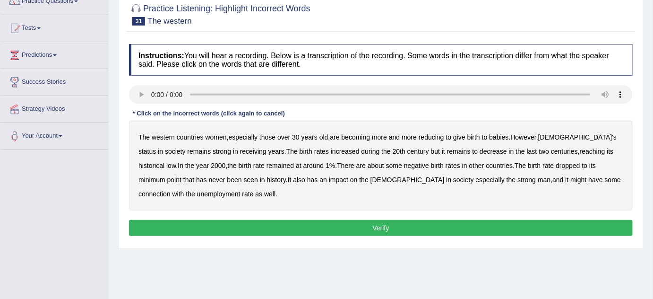
scroll to position [101, 0]
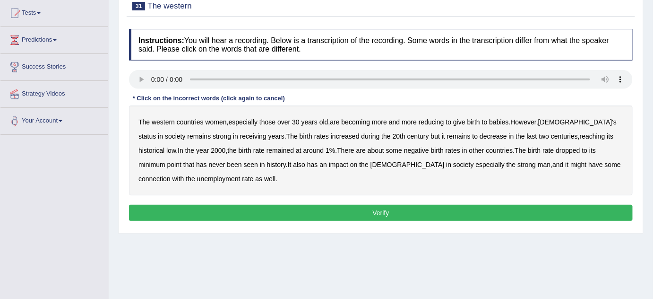
click at [289, 120] on b "over" at bounding box center [283, 122] width 13 height 8
click at [165, 161] on b "minimum" at bounding box center [151, 165] width 27 height 8
click at [517, 161] on b "strong" at bounding box center [526, 165] width 18 height 8
drag, startPoint x: 411, startPoint y: 160, endPoint x: 448, endPoint y: 176, distance: 40.0
click at [448, 176] on div "The western countries women , especially those over 30 years old , are becoming…" at bounding box center [381, 150] width 504 height 90
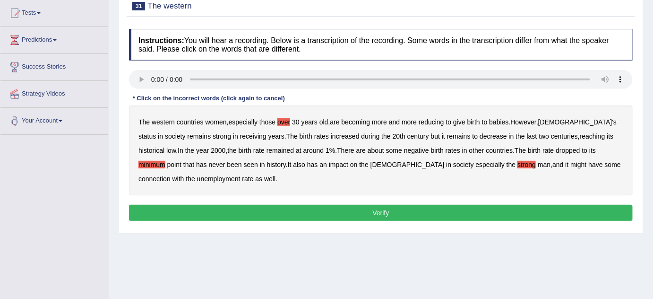
click at [371, 213] on button "Verify" at bounding box center [381, 213] width 504 height 16
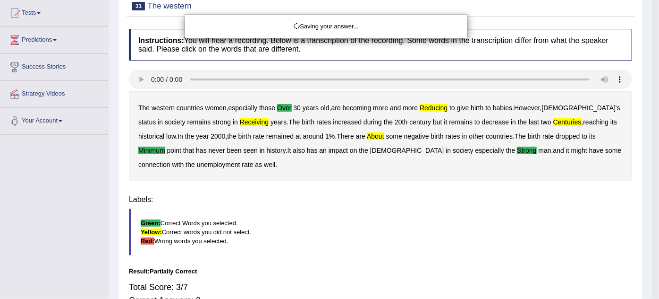
click at [371, 213] on div "Saving your answer..." at bounding box center [329, 149] width 659 height 299
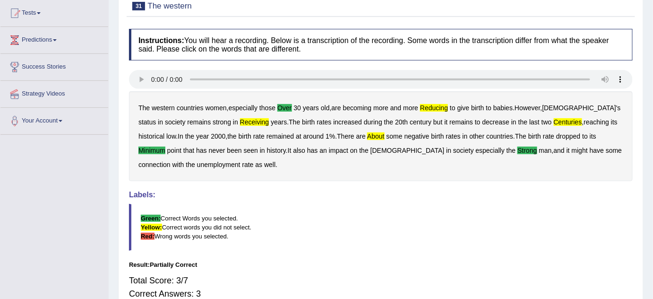
click at [649, 89] on div "Home Practice Listening: Highlight Incorrect Words The western « Prev Next » Re…" at bounding box center [381, 135] width 544 height 472
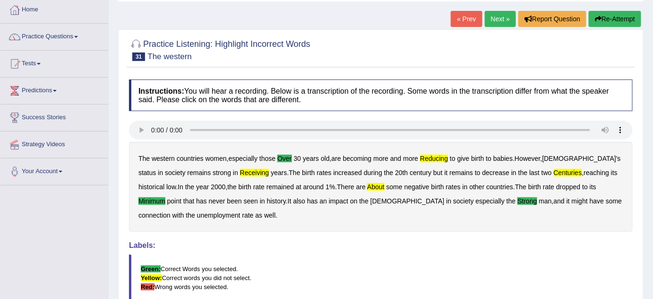
scroll to position [49, 0]
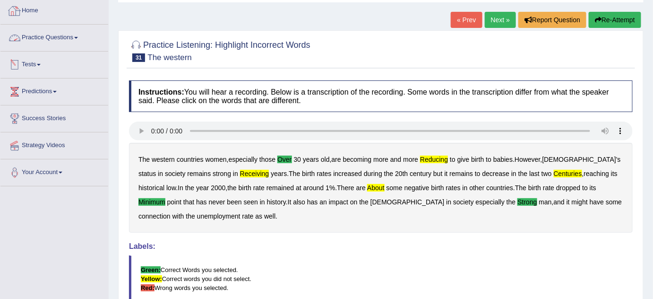
click at [74, 39] on link "Practice Questions" at bounding box center [54, 37] width 108 height 24
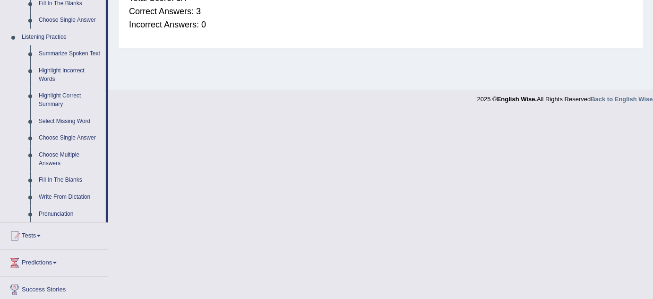
scroll to position [382, 0]
click at [73, 121] on link "Select Missing Word" at bounding box center [69, 122] width 71 height 17
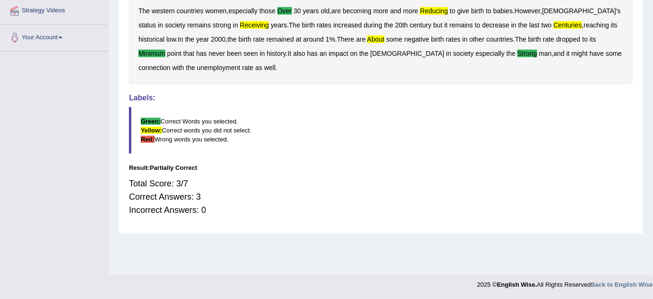
scroll to position [197, 0]
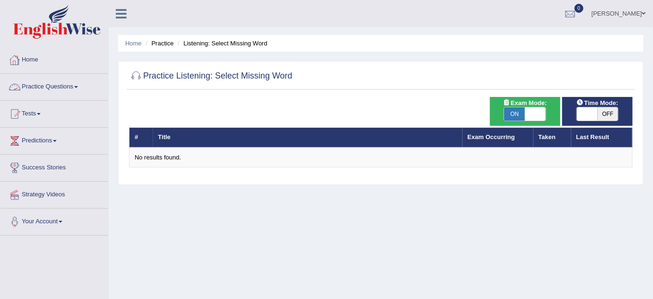
click at [77, 85] on link "Practice Questions" at bounding box center [54, 86] width 108 height 24
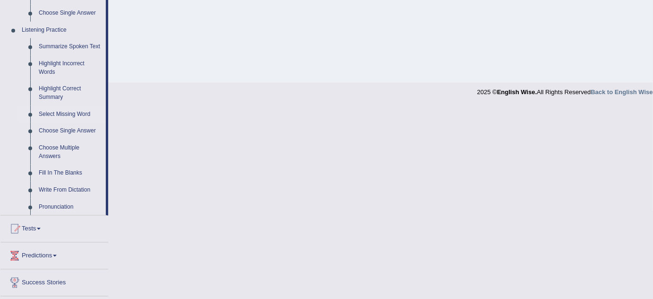
scroll to position [395, 0]
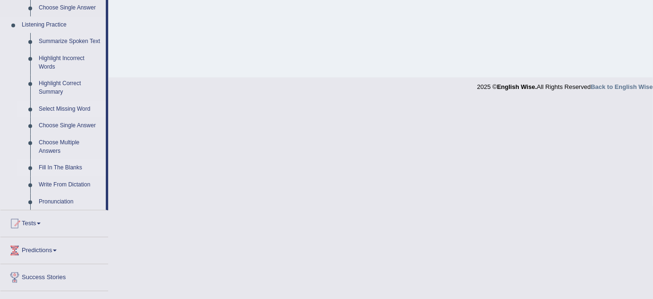
click at [71, 167] on link "Fill In The Blanks" at bounding box center [69, 167] width 71 height 17
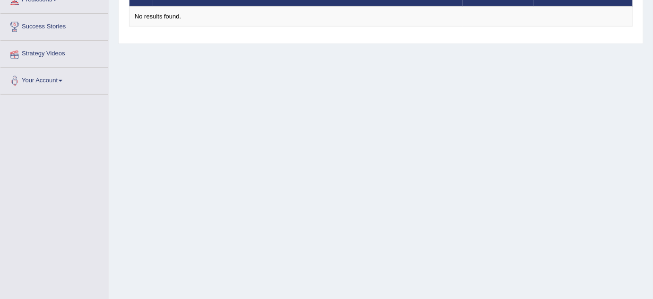
scroll to position [197, 0]
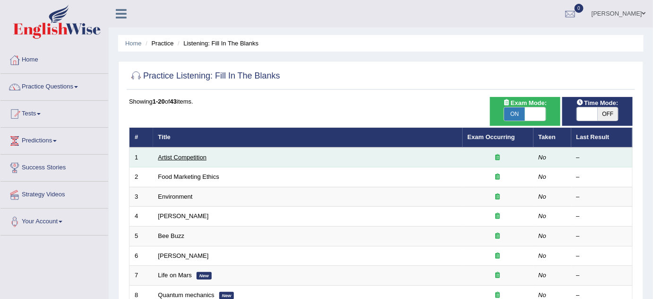
click at [182, 154] on link "Artist Competition" at bounding box center [182, 157] width 49 height 7
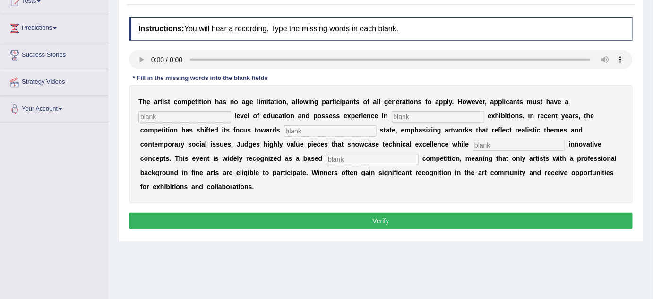
scroll to position [113, 0]
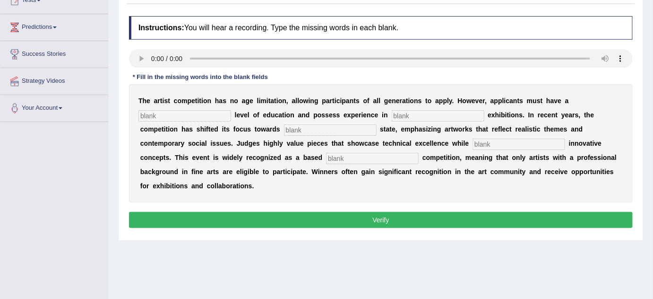
click at [124, 47] on div "Practice Listening: Fill In The Blanks 1 Artist Competition Instructions: You w…" at bounding box center [380, 103] width 525 height 274
click at [169, 111] on input "text" at bounding box center [184, 115] width 93 height 11
type input "gradu"
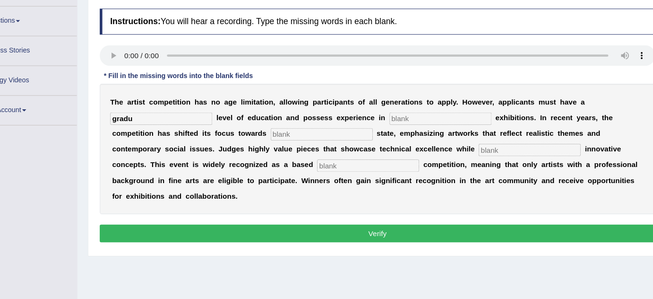
scroll to position [113, 0]
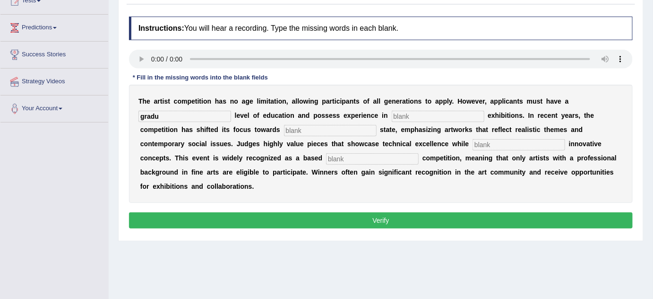
click at [168, 111] on input "gradu" at bounding box center [184, 116] width 93 height 11
type input "gradual"
click at [427, 115] on input "text" at bounding box center [438, 116] width 93 height 11
click at [405, 115] on input "text" at bounding box center [438, 116] width 93 height 11
type input "exculture"
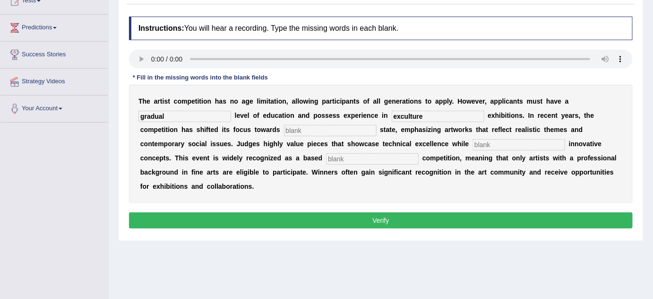
click at [322, 129] on input "text" at bounding box center [330, 130] width 93 height 11
click at [491, 146] on input "text" at bounding box center [518, 144] width 93 height 11
type input "incorporate"
click at [381, 156] on input "text" at bounding box center [372, 158] width 93 height 11
type input "profession"
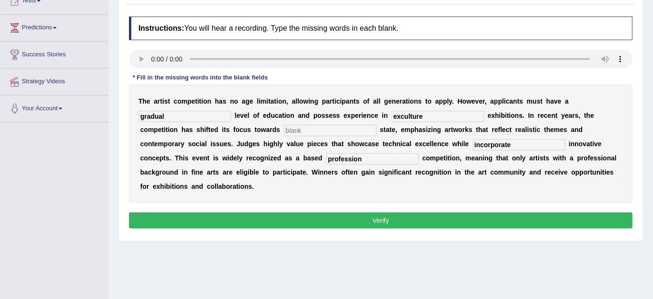
click at [168, 111] on input "gradual" at bounding box center [184, 116] width 93 height 11
type input "graduate"
click at [432, 112] on input "exculture" at bounding box center [438, 116] width 93 height 11
type input "e"
type input "s"
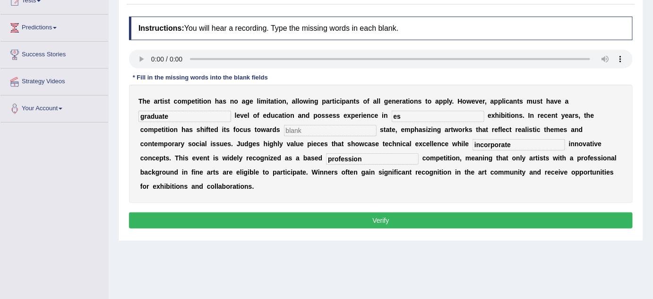
type input "e"
type input "esculpure"
click at [325, 128] on input "text" at bounding box center [330, 130] width 93 height 11
type input "real"
click at [513, 146] on input "incorporate" at bounding box center [518, 144] width 93 height 11
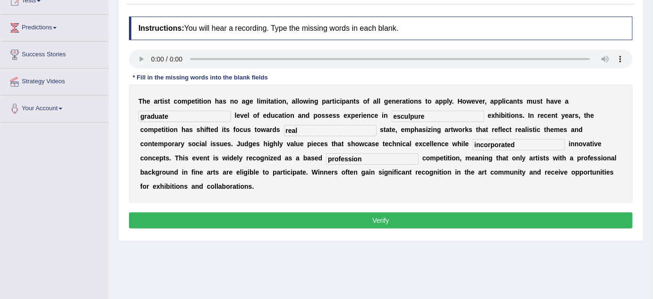
type input "incorporated"
click at [386, 222] on button "Verify" at bounding box center [381, 220] width 504 height 16
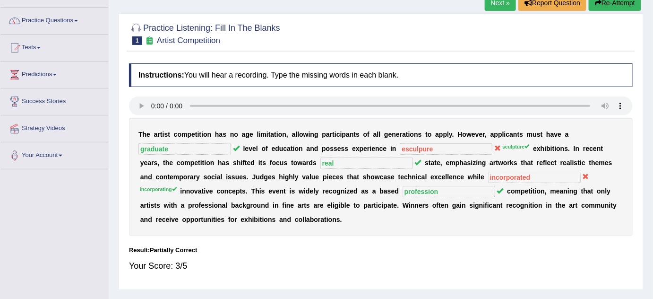
scroll to position [20, 0]
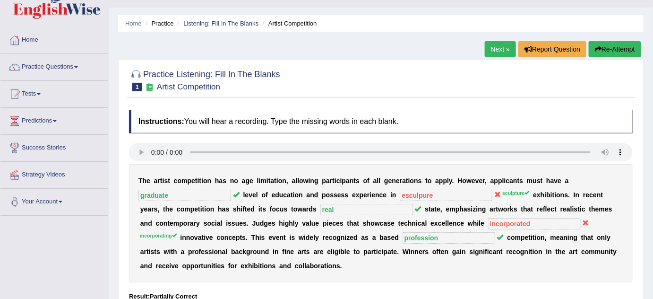
click at [501, 47] on link "Next »" at bounding box center [500, 49] width 31 height 16
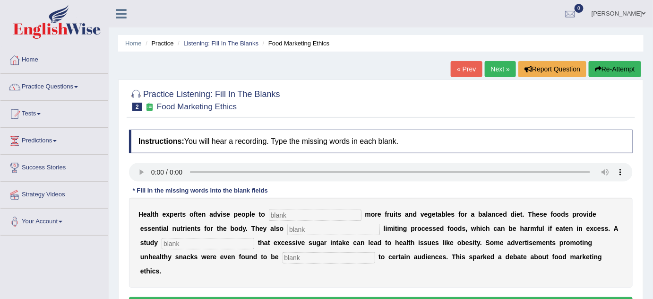
click at [289, 210] on input "text" at bounding box center [315, 214] width 93 height 11
click at [352, 216] on input "text" at bounding box center [315, 214] width 93 height 11
type input "consume"
click at [321, 228] on input "text" at bounding box center [333, 228] width 93 height 11
type input "recomended"
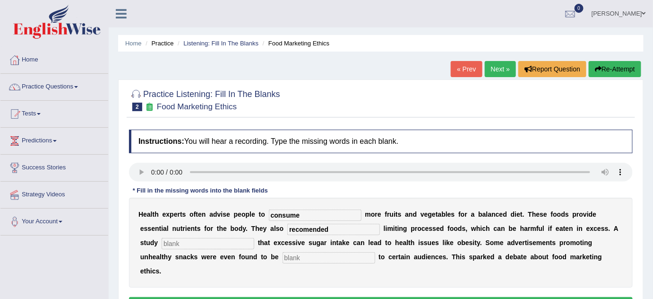
click at [220, 238] on input "text" at bounding box center [208, 243] width 93 height 11
type input "diet"
click at [299, 255] on input "text" at bounding box center [328, 257] width 93 height 11
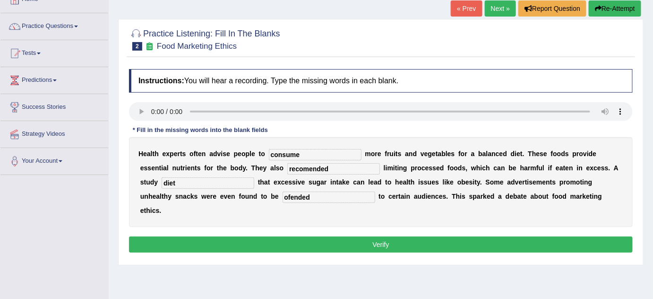
scroll to position [63, 0]
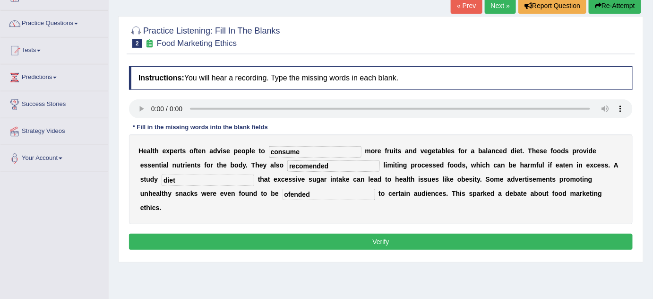
type input "ofended"
click at [381, 244] on button "Verify" at bounding box center [381, 241] width 504 height 16
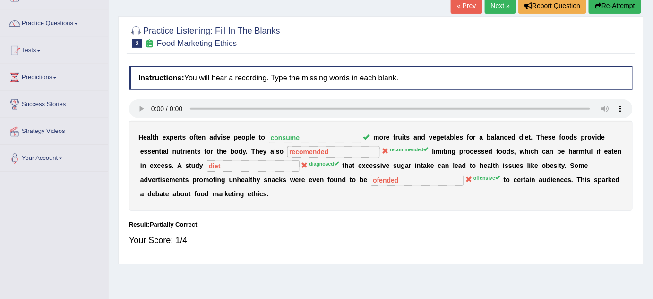
click at [502, 3] on link "Next »" at bounding box center [500, 6] width 31 height 16
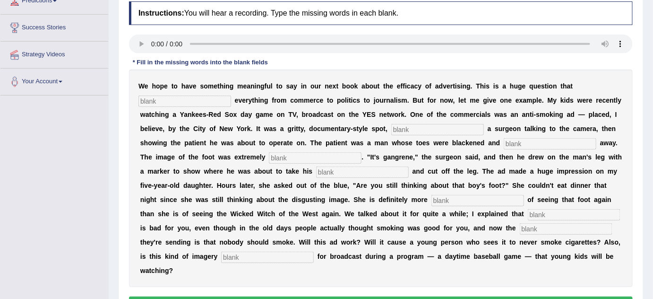
scroll to position [141, 0]
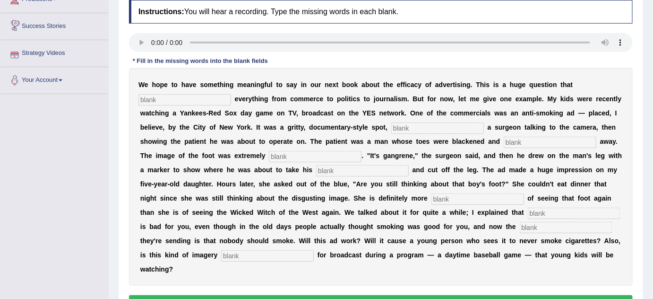
click at [161, 95] on input "text" at bounding box center [184, 99] width 93 height 11
type input "impact"
click at [404, 130] on input "text" at bounding box center [437, 127] width 93 height 11
type input "featuring"
click at [518, 141] on input "text" at bounding box center [550, 142] width 93 height 11
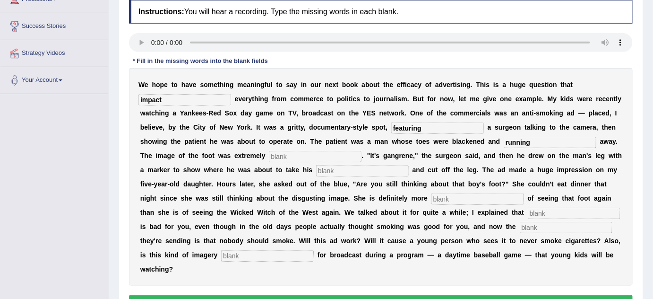
type input "running"
click at [301, 153] on input "text" at bounding box center [315, 156] width 93 height 11
type input "disgusting"
click at [360, 175] on div "W e h o p e t o h a v e s o m e t h i n g m e a n i n g f u l t o s a y i n o u…" at bounding box center [381, 176] width 504 height 217
click at [364, 171] on input "text" at bounding box center [362, 170] width 93 height 11
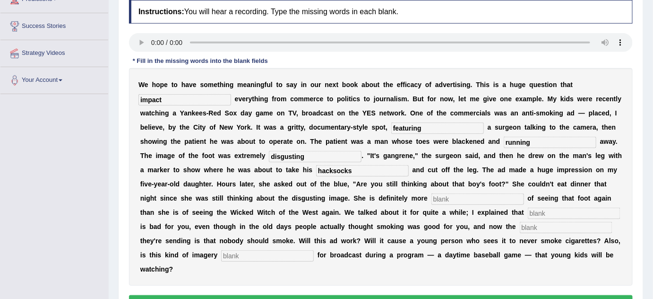
type input "hacksocks"
click at [467, 202] on input "text" at bounding box center [477, 198] width 93 height 11
type input "scared"
click at [553, 209] on input "text" at bounding box center [574, 212] width 93 height 11
type input "smocking"
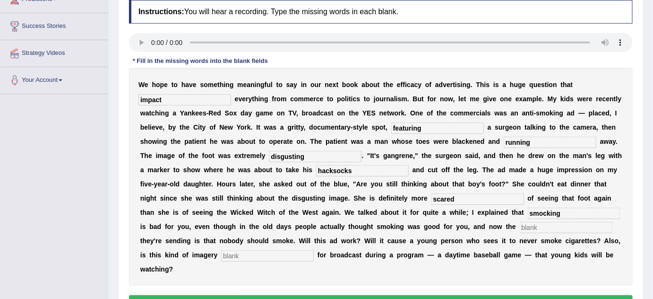
click at [543, 224] on input "text" at bounding box center [566, 227] width 93 height 11
type input "massive"
click at [307, 254] on input "text" at bounding box center [267, 255] width 93 height 11
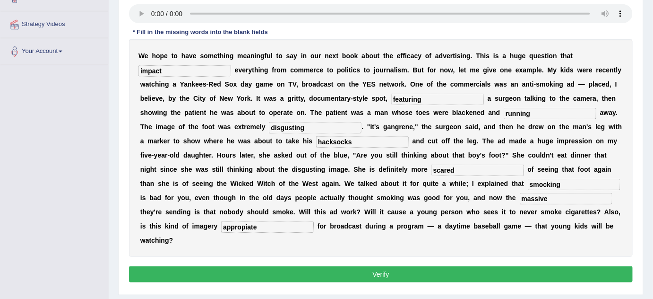
scroll to position [174, 0]
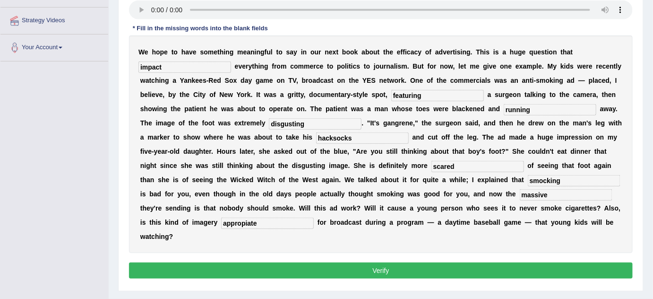
type input "appropiate"
click at [474, 265] on button "Verify" at bounding box center [381, 270] width 504 height 16
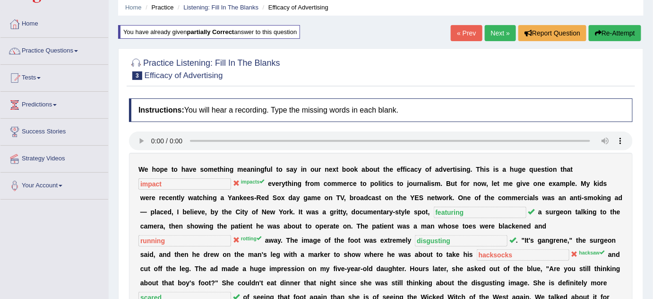
scroll to position [0, 0]
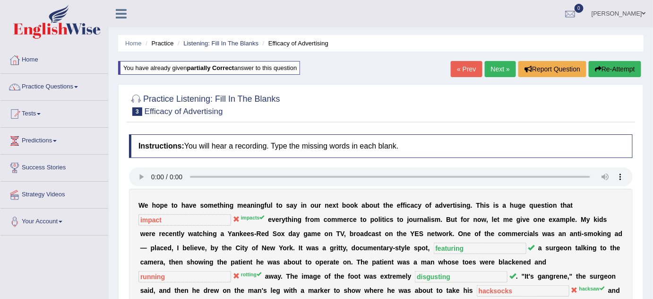
click at [491, 71] on link "Next »" at bounding box center [500, 69] width 31 height 16
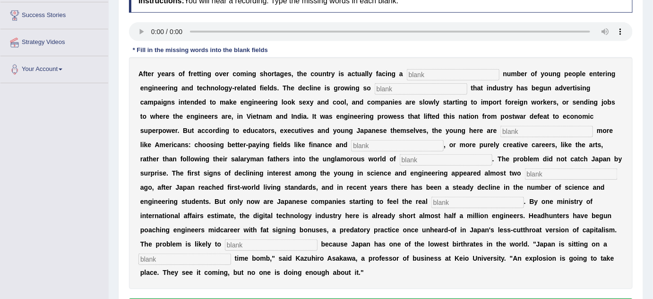
scroll to position [154, 0]
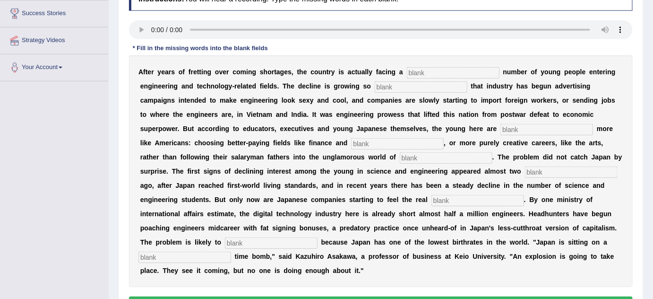
click at [440, 70] on input "text" at bounding box center [453, 72] width 93 height 11
type input "duendoling"
click at [406, 88] on input "text" at bounding box center [421, 86] width 93 height 11
type input "drasting"
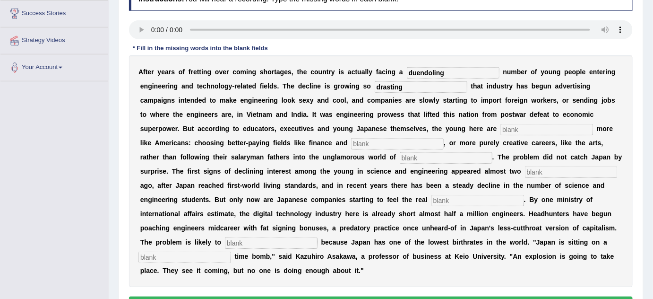
click at [521, 128] on input "text" at bounding box center [546, 129] width 93 height 11
type input "behaves"
click at [377, 140] on input "text" at bounding box center [397, 143] width 93 height 11
click at [383, 145] on input "text" at bounding box center [397, 143] width 93 height 11
type input "medice"
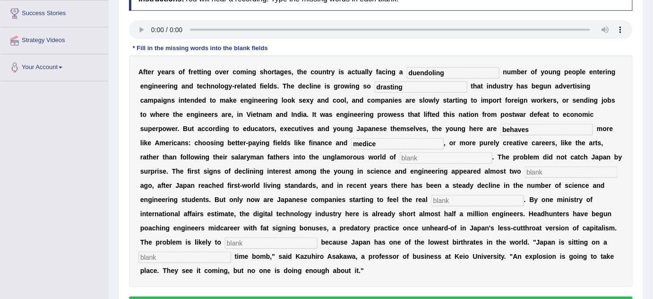
click at [431, 161] on input "text" at bounding box center [446, 157] width 93 height 11
type input "manifacture"
click at [537, 173] on input "text" at bounding box center [571, 171] width 93 height 11
type input "decades"
click at [482, 200] on input "text" at bounding box center [477, 200] width 93 height 11
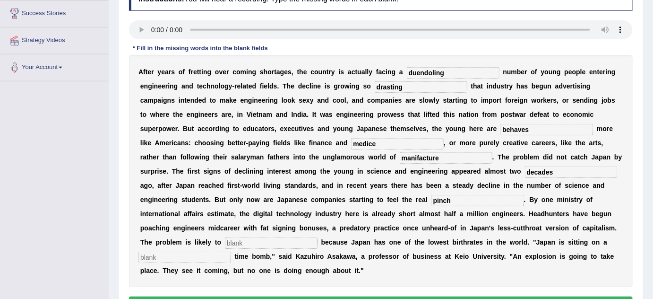
type input "pinch"
click at [277, 241] on input "text" at bounding box center [271, 242] width 93 height 11
type input "worse"
click at [215, 252] on input "text" at bounding box center [184, 256] width 93 height 11
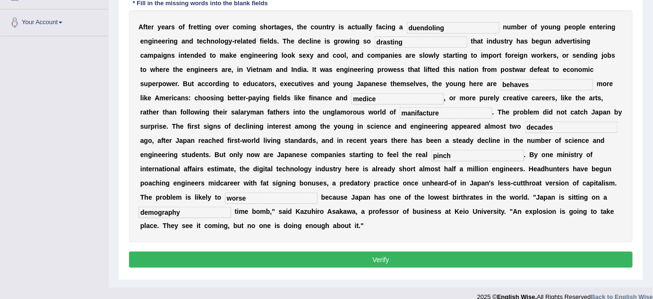
scroll to position [200, 0]
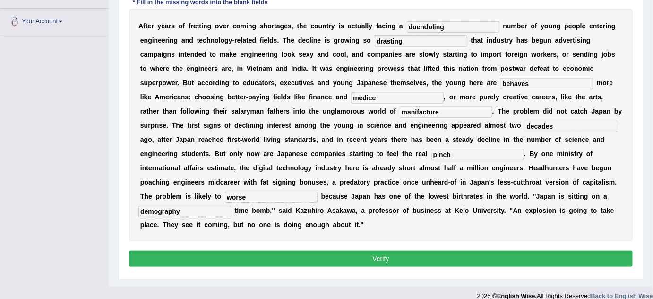
type input "demography"
click at [439, 150] on input "pinch" at bounding box center [477, 154] width 93 height 11
type input "punch"
click at [392, 260] on button "Verify" at bounding box center [381, 258] width 504 height 16
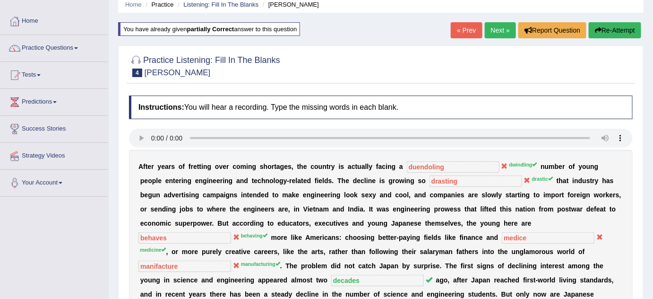
scroll to position [0, 0]
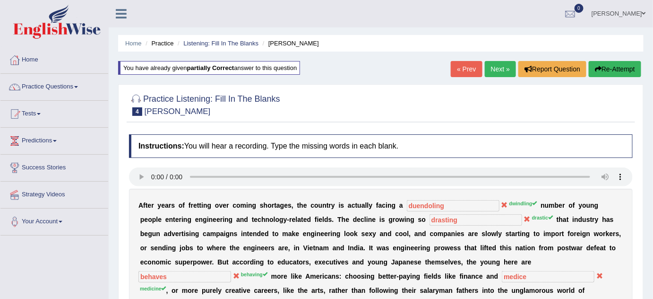
click at [499, 73] on link "Next »" at bounding box center [500, 69] width 31 height 16
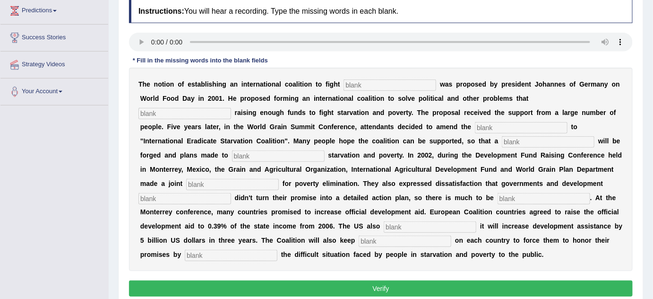
scroll to position [132, 0]
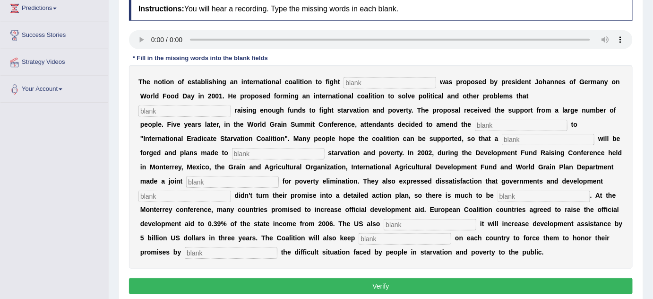
click at [358, 79] on input "text" at bounding box center [389, 82] width 93 height 11
type input "starvition"
click at [219, 111] on input "text" at bounding box center [184, 110] width 93 height 11
type input "abstract"
click at [496, 127] on input "text" at bounding box center [521, 125] width 93 height 11
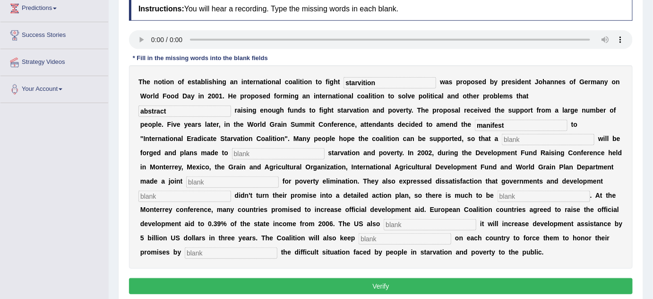
type input "manifest"
click at [521, 137] on input "text" at bounding box center [548, 139] width 93 height 11
type input "resolution"
click at [281, 152] on input "text" at bounding box center [278, 153] width 93 height 11
type input "elimate"
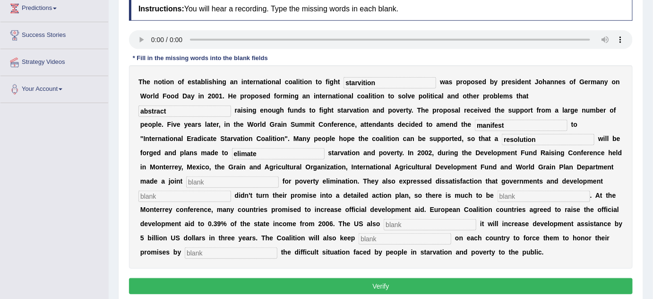
click at [251, 179] on input "text" at bounding box center [232, 181] width 93 height 11
type input "appel"
click at [215, 195] on input "text" at bounding box center [184, 195] width 93 height 11
type input "departments"
click at [521, 196] on input "text" at bounding box center [543, 195] width 93 height 11
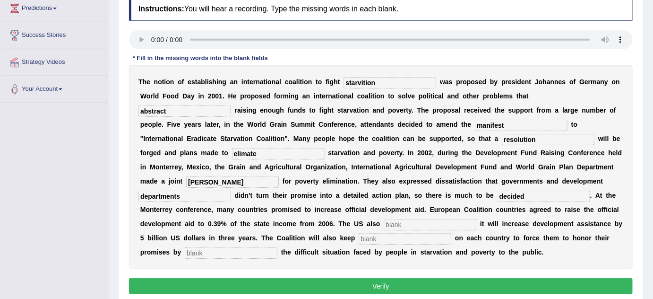
type input "decided"
click at [411, 221] on input "text" at bounding box center [430, 224] width 93 height 11
type input "annount"
click at [394, 236] on input "text" at bounding box center [405, 238] width 93 height 11
type input "pressure"
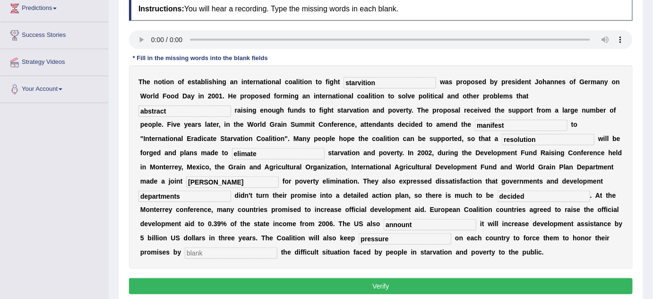
click at [223, 256] on input "text" at bounding box center [231, 252] width 93 height 11
type input "exposes"
click at [303, 283] on button "Verify" at bounding box center [381, 286] width 504 height 16
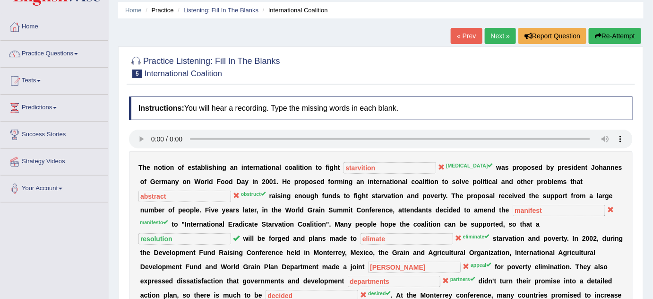
scroll to position [29, 0]
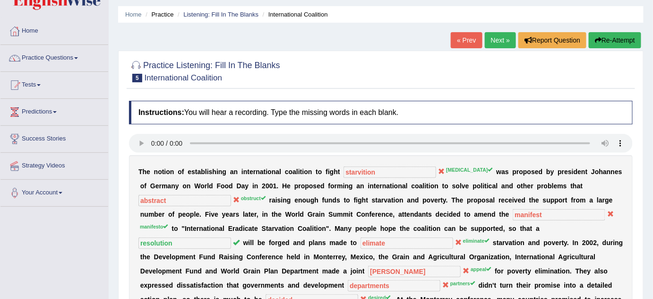
click at [504, 41] on link "Next »" at bounding box center [500, 40] width 31 height 16
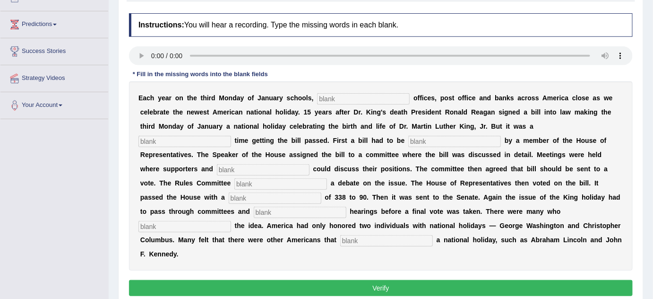
scroll to position [130, 0]
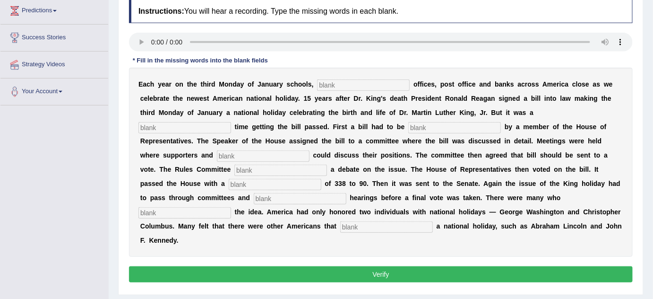
click at [347, 84] on input "text" at bounding box center [363, 84] width 93 height 11
click at [211, 126] on input "text" at bounding box center [184, 127] width 93 height 11
type input "taugh"
click at [291, 154] on input "text" at bounding box center [263, 155] width 93 height 11
type input "opponents"
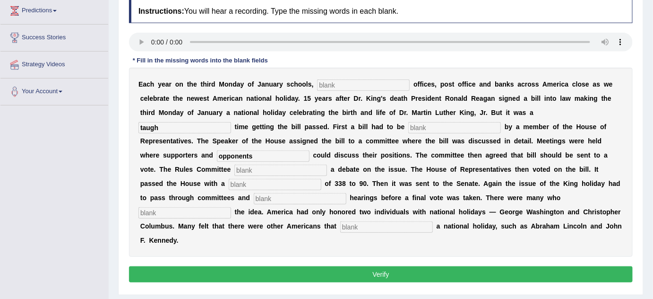
click at [282, 167] on input "text" at bounding box center [280, 169] width 93 height 11
type input "scale"
click at [259, 183] on input "text" at bounding box center [275, 184] width 93 height 11
click at [271, 196] on input "text" at bounding box center [300, 198] width 93 height 11
type input "public"
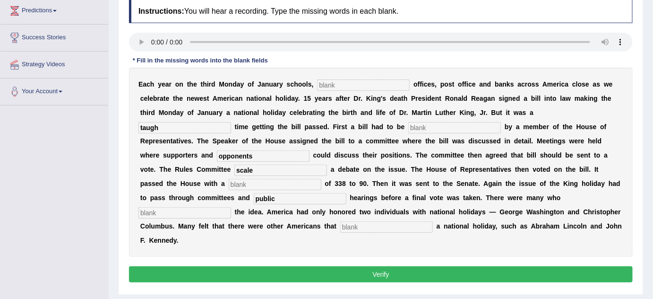
click at [197, 203] on div "E a c h y e a r o n t h e t h i r d M o n d a y o f J a n u a r y s c h o o l s…" at bounding box center [381, 162] width 504 height 189
click at [194, 217] on div "E a c h y e a r o n t h e t h i r d M o n d a y o f J a n u a r y s c h o o l s…" at bounding box center [381, 162] width 504 height 189
click at [375, 225] on input "text" at bounding box center [386, 226] width 93 height 11
type input "deserve"
click at [334, 85] on input "text" at bounding box center [363, 84] width 93 height 11
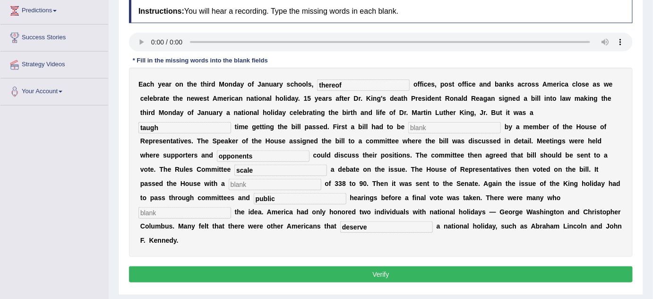
click at [352, 85] on input "thereof" at bounding box center [363, 84] width 93 height 11
type input "therefor"
click at [426, 128] on input "text" at bounding box center [454, 127] width 93 height 11
type input "introduce"
click at [267, 170] on input "scale" at bounding box center [280, 169] width 93 height 11
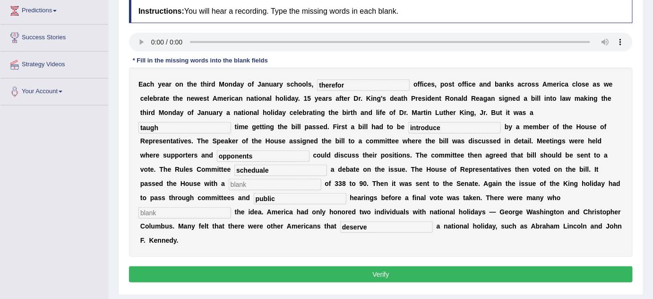
type input "scheduale"
click at [296, 182] on input "text" at bounding box center [275, 184] width 93 height 11
type input "vote"
click at [196, 210] on input "text" at bounding box center [184, 212] width 93 height 11
type input "appoues"
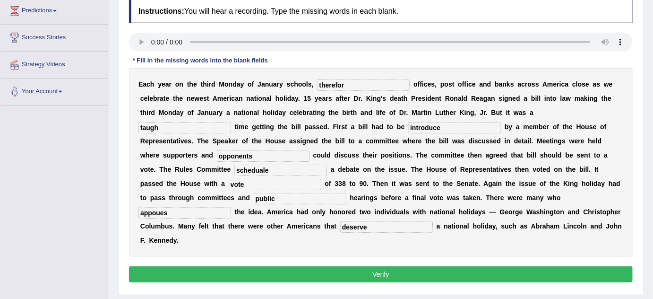
click at [339, 274] on button "Verify" at bounding box center [381, 274] width 504 height 16
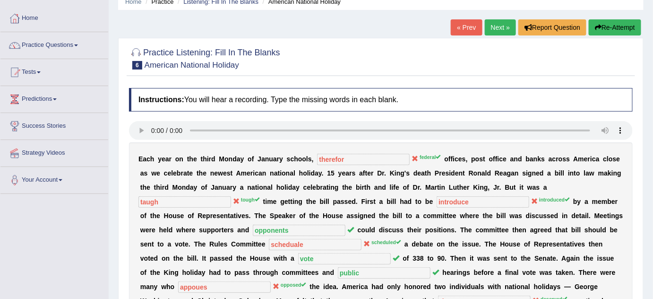
scroll to position [38, 0]
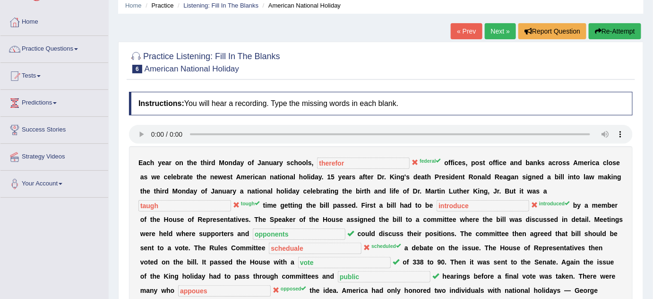
click at [489, 26] on link "Next »" at bounding box center [500, 31] width 31 height 16
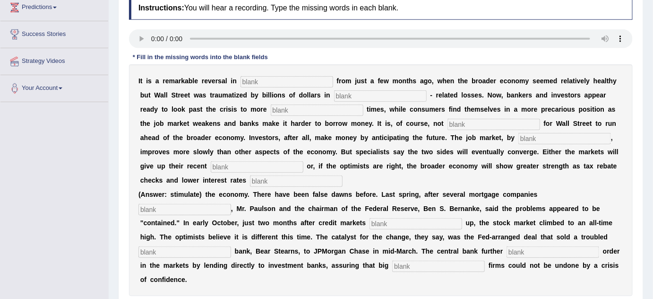
scroll to position [137, 0]
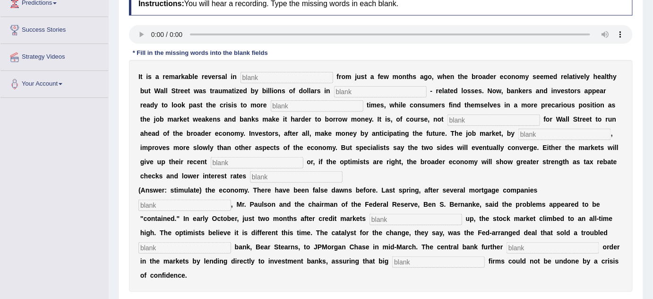
click at [652, 138] on html "Toggle navigation Home Practice Questions Speaking Practice Read Aloud Repeat S…" at bounding box center [326, 12] width 653 height 299
click at [288, 72] on input "text" at bounding box center [286, 77] width 93 height 11
type input "attitud"
click at [368, 86] on input "text" at bounding box center [380, 91] width 93 height 11
click at [306, 104] on input "text" at bounding box center [317, 105] width 93 height 11
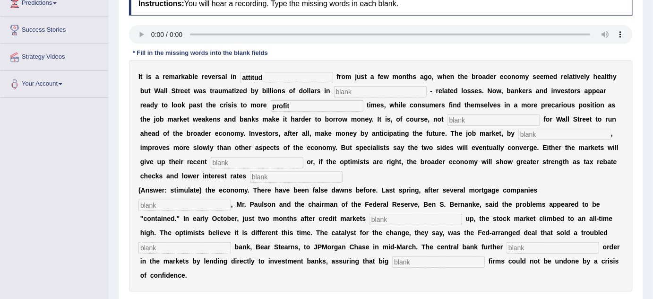
type input "profit"
click at [473, 121] on input "text" at bounding box center [493, 119] width 93 height 11
type input "uncommen"
click at [546, 131] on input "text" at bounding box center [564, 133] width 93 height 11
click at [246, 162] on input "text" at bounding box center [257, 162] width 93 height 11
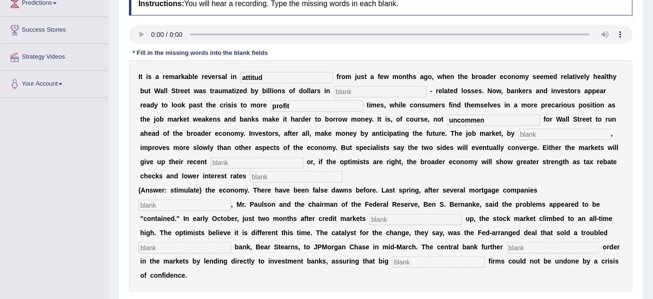
click at [444, 218] on input "text" at bounding box center [415, 219] width 93 height 11
type input "fe"
click at [424, 263] on input "text" at bounding box center [438, 261] width 93 height 11
type input "security"
click at [275, 74] on input "attitud" at bounding box center [286, 77] width 93 height 11
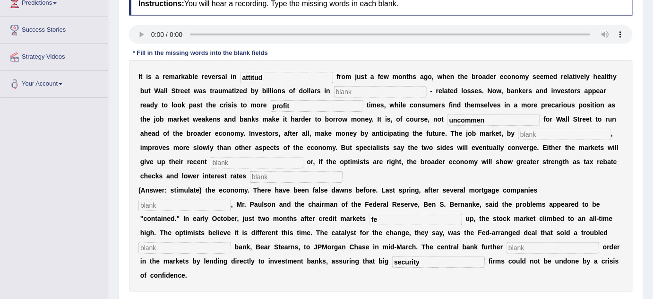
click at [268, 78] on input "attitud" at bounding box center [286, 77] width 93 height 11
type input "attitude"
click at [352, 89] on input "text" at bounding box center [380, 91] width 93 height 11
click at [352, 86] on input "text" at bounding box center [380, 91] width 93 height 11
type input "marckable"
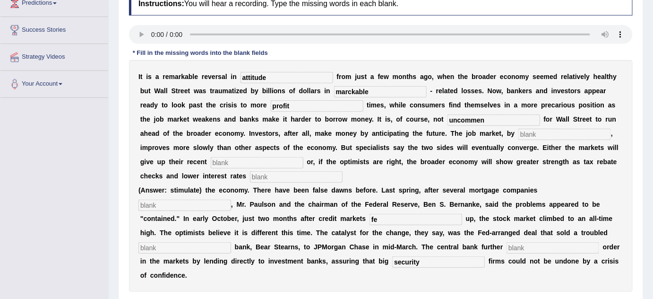
click at [305, 100] on input "profit" at bounding box center [317, 105] width 93 height 11
click at [296, 103] on input "profit" at bounding box center [317, 105] width 93 height 11
type input "profitable"
click at [494, 120] on input "uncommen" at bounding box center [493, 119] width 93 height 11
type input "uncommon"
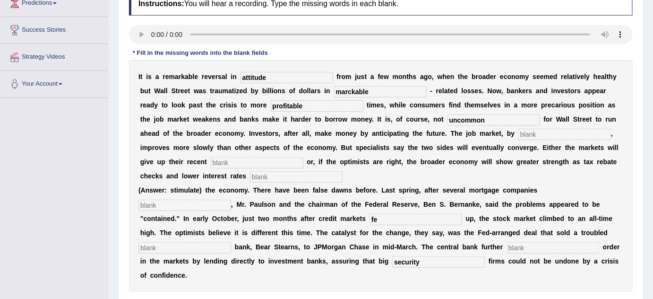
click at [536, 136] on input "text" at bounding box center [564, 133] width 93 height 11
type input "constract"
click at [228, 158] on input "text" at bounding box center [257, 162] width 93 height 11
click at [221, 158] on input "text" at bounding box center [257, 162] width 93 height 11
type input "games"
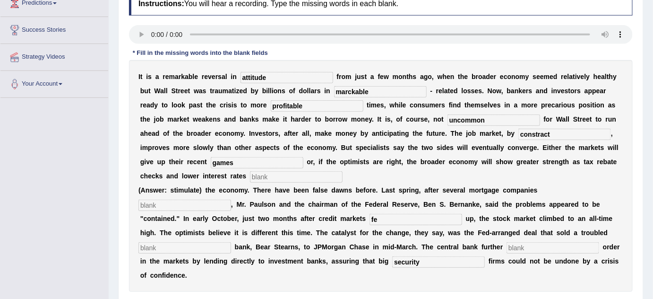
click at [277, 172] on input "text" at bounding box center [296, 176] width 93 height 11
type input "estimulate"
click at [194, 196] on div "I t i s a r e m a r k a b l e r e v e r s a l i n attitude f r o m j u s t a f …" at bounding box center [381, 175] width 504 height 231
click at [196, 205] on input "text" at bounding box center [184, 204] width 93 height 11
type input "collapsed"
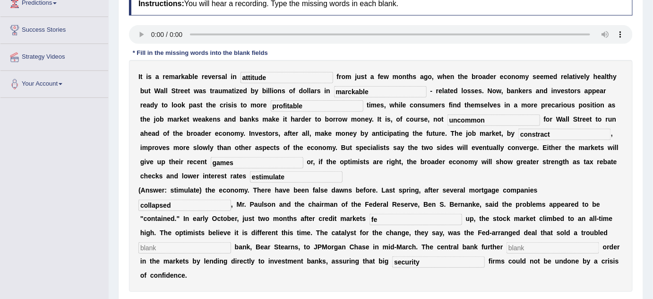
click at [394, 218] on input "fe" at bounding box center [415, 219] width 93 height 11
type input "fors"
click at [208, 247] on input "text" at bounding box center [184, 247] width 93 height 11
type input "investment"
click at [538, 250] on input "text" at bounding box center [552, 247] width 93 height 11
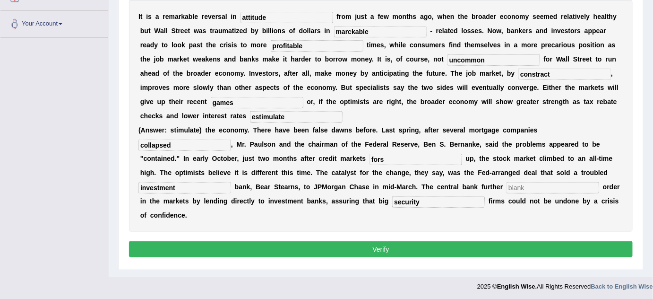
scroll to position [198, 0]
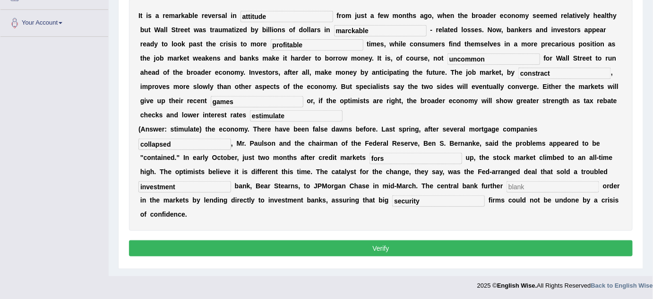
click at [496, 248] on button "Verify" at bounding box center [381, 248] width 504 height 16
click at [367, 248] on button "Verify" at bounding box center [381, 248] width 504 height 16
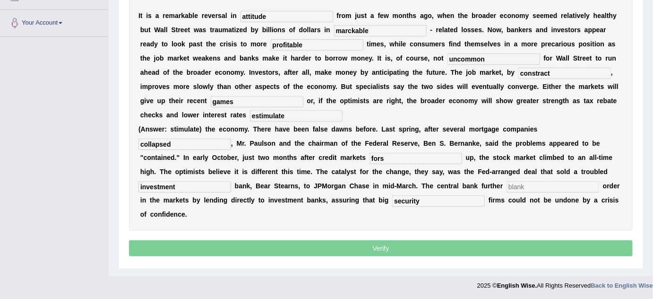
click at [367, 248] on p "Verify" at bounding box center [381, 248] width 504 height 16
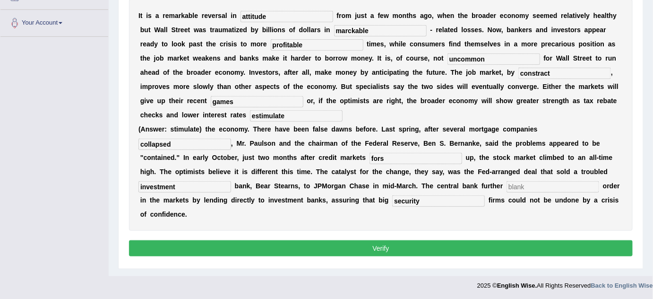
click at [519, 191] on div "I t i s a r e m a r k a b l e r e v e r s a l i n attitude f r o m j u s t a f …" at bounding box center [381, 114] width 504 height 231
click at [526, 184] on input "text" at bounding box center [552, 186] width 93 height 11
type input "m"
click at [504, 240] on button "Verify" at bounding box center [381, 248] width 504 height 16
click at [504, 240] on div "Instructions: You will hear a recording. Type the missing words in each blank. …" at bounding box center [381, 94] width 508 height 337
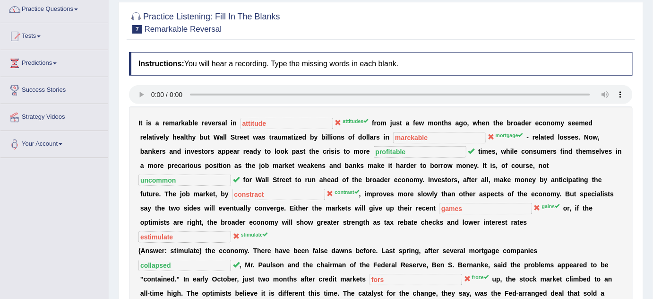
scroll to position [72, 0]
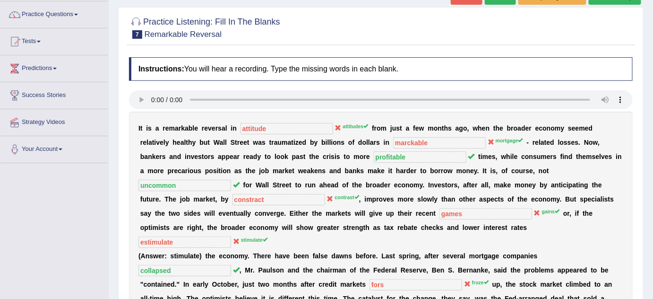
drag, startPoint x: 649, startPoint y: 57, endPoint x: 651, endPoint y: 22, distance: 35.1
click at [651, 22] on div "Home Practice Listening: Fill In The Blanks Remarkable Reversal « Prev Next » R…" at bounding box center [381, 173] width 544 height 490
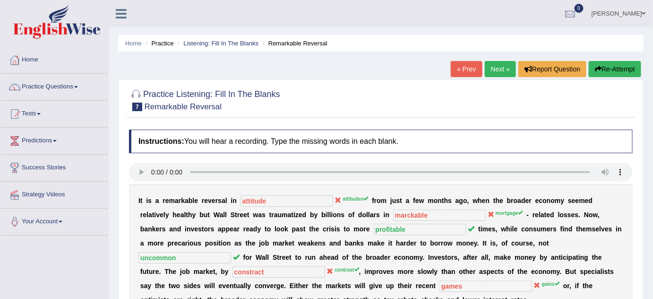
click at [501, 72] on link "Next »" at bounding box center [500, 69] width 31 height 16
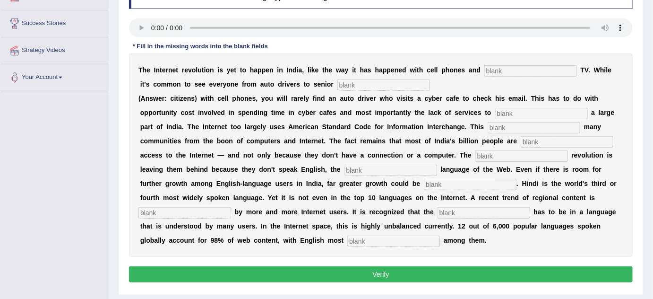
scroll to position [145, 0]
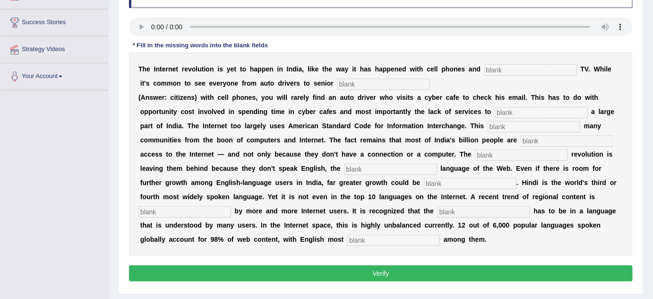
click at [503, 69] on input "text" at bounding box center [530, 69] width 93 height 11
type input "cable"
click at [356, 81] on input "text" at bounding box center [383, 83] width 93 height 11
type input "citzens"
click at [533, 110] on input "text" at bounding box center [541, 112] width 93 height 11
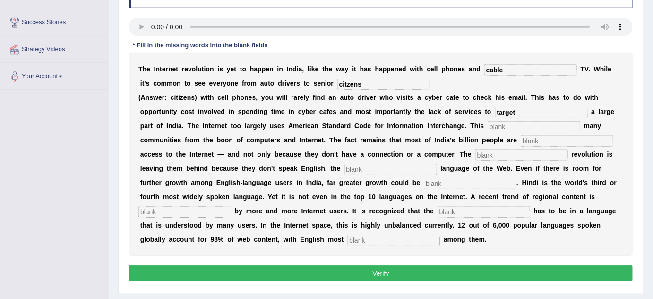
type input "target"
click at [519, 121] on input "text" at bounding box center [533, 126] width 93 height 11
type input "alient"
click at [538, 139] on input "text" at bounding box center [567, 140] width 93 height 11
type input "dinani"
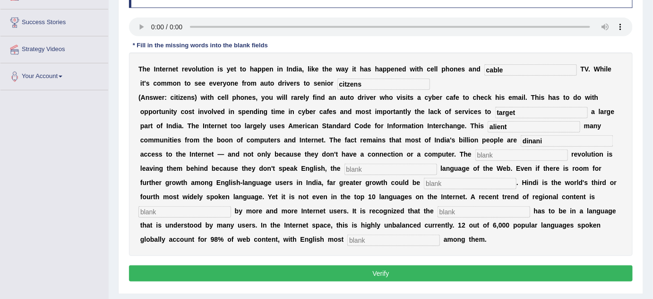
click at [500, 151] on input "text" at bounding box center [521, 154] width 93 height 11
type input "digital"
click at [414, 167] on input "text" at bounding box center [390, 168] width 93 height 11
type input "dominate"
click at [449, 183] on input "text" at bounding box center [470, 183] width 93 height 11
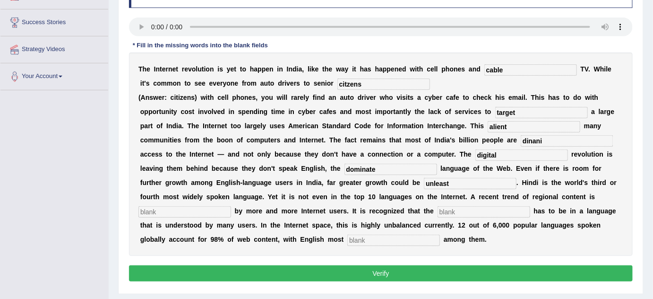
type input "unleast"
click at [220, 213] on input "text" at bounding box center [184, 211] width 93 height 11
type input "["
type input "prefer"
click at [468, 210] on input "text" at bounding box center [483, 211] width 93 height 11
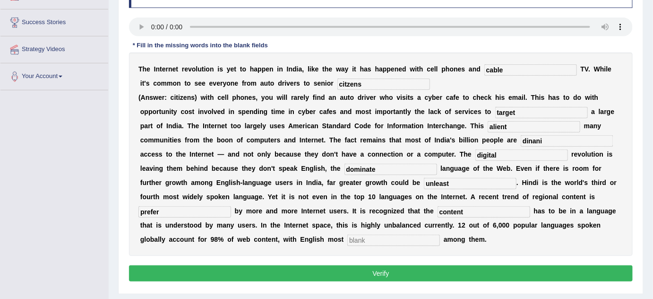
type input "content"
click at [376, 239] on input "text" at bounding box center [393, 239] width 93 height 11
type input "prominate"
click at [549, 139] on input "dinani" at bounding box center [567, 140] width 93 height 11
type input "denate"
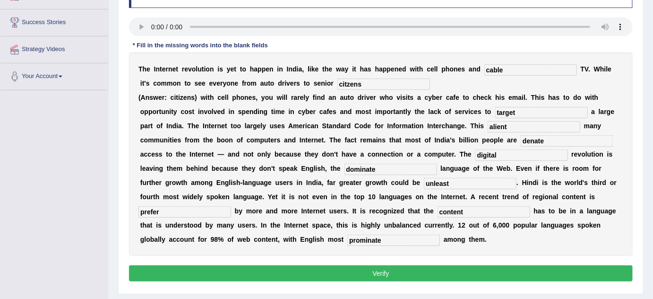
click at [345, 81] on input "citzens" at bounding box center [383, 83] width 93 height 11
click at [376, 84] on input "citizens" at bounding box center [383, 83] width 93 height 11
type input "citizens"
click at [329, 275] on button "Verify" at bounding box center [381, 273] width 504 height 16
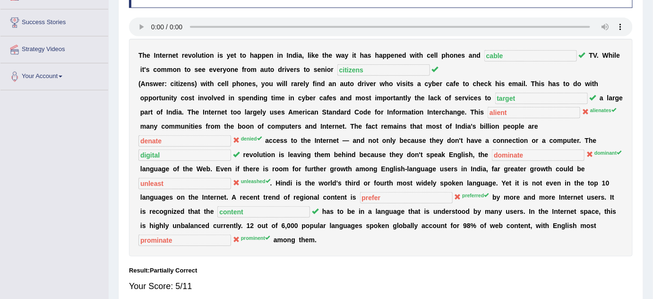
scroll to position [0, 0]
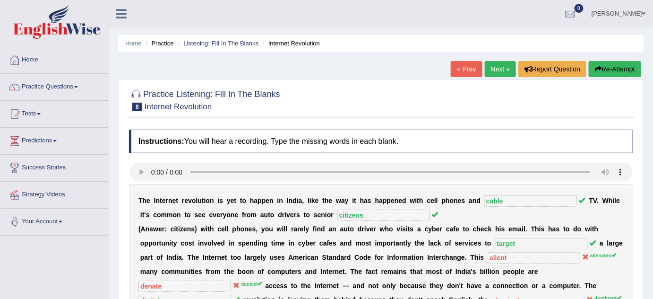
click at [502, 73] on link "Next »" at bounding box center [500, 69] width 31 height 16
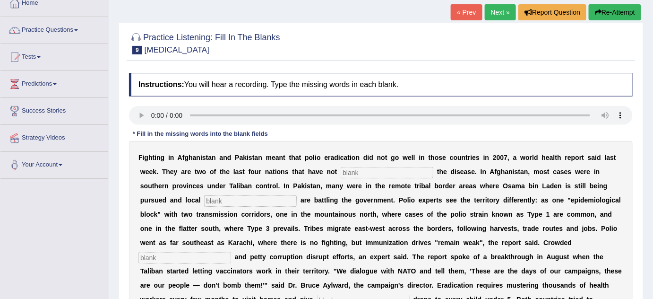
drag, startPoint x: 659, startPoint y: 52, endPoint x: 658, endPoint y: 74, distance: 21.8
click at [652, 74] on html "Toggle navigation Home Practice Questions Speaking Practice Read Aloud Repeat S…" at bounding box center [326, 92] width 653 height 299
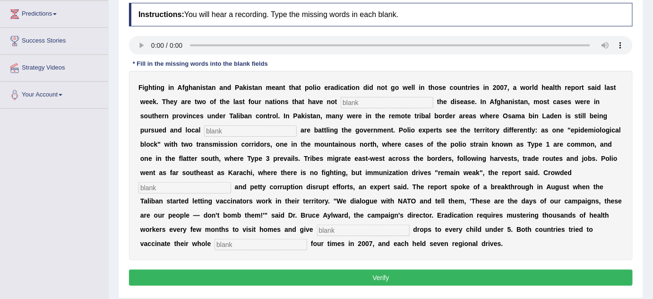
scroll to position [130, 0]
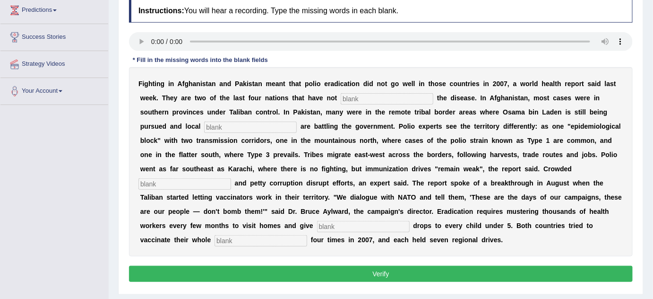
click at [359, 98] on input "text" at bounding box center [387, 98] width 93 height 11
click at [239, 123] on input "text" at bounding box center [250, 126] width 93 height 11
click at [364, 99] on input "elinamte" at bounding box center [387, 98] width 93 height 11
type input "eliminate"
click at [253, 124] on input "text" at bounding box center [250, 126] width 93 height 11
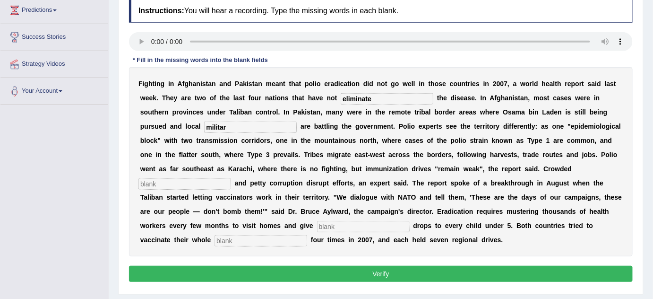
type input "militar"
click at [210, 183] on input "text" at bounding box center [184, 183] width 93 height 11
type input "slang"
click at [326, 224] on input "text" at bounding box center [363, 226] width 93 height 11
click at [273, 243] on input "text" at bounding box center [260, 240] width 93 height 11
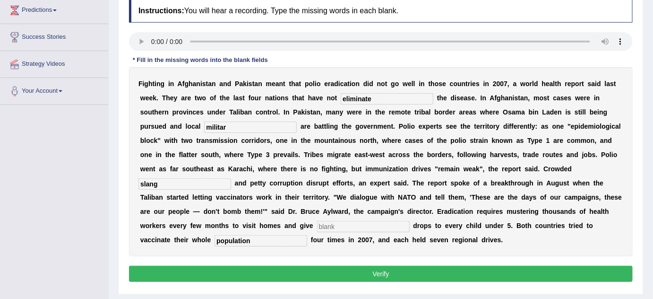
type input "population"
click at [337, 225] on input "text" at bounding box center [363, 226] width 93 height 11
type input "axes"
click at [346, 270] on button "Verify" at bounding box center [381, 273] width 504 height 16
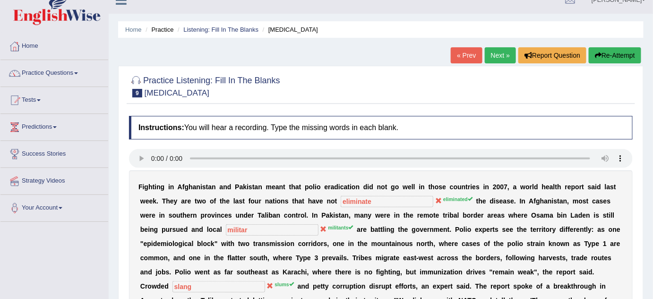
scroll to position [0, 0]
